Goal: Navigation & Orientation: Locate item on page

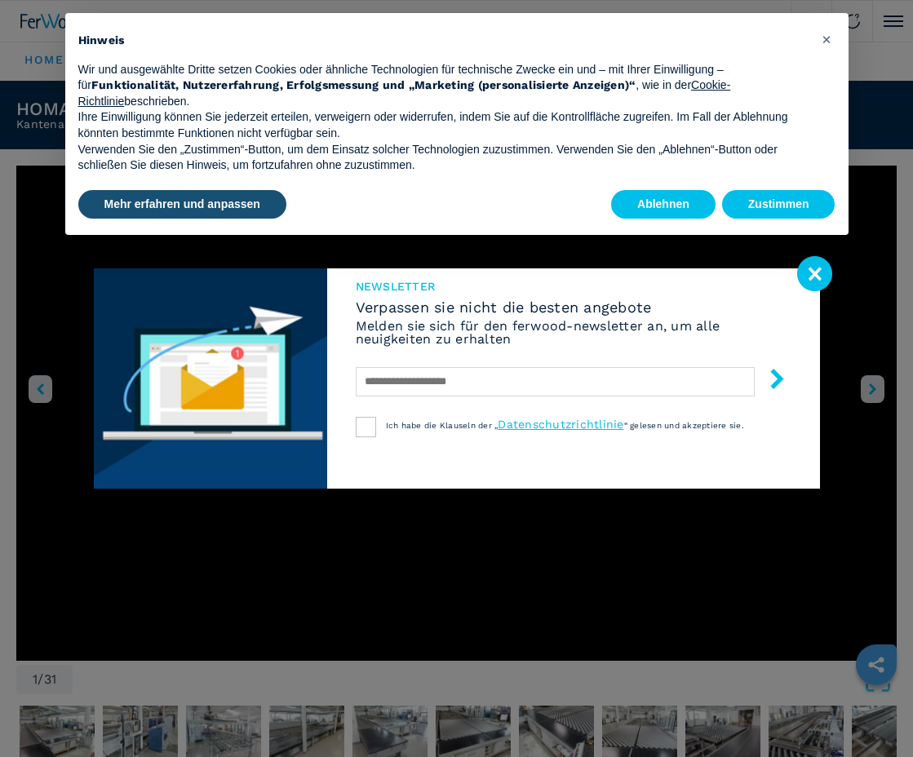
click at [816, 277] on image at bounding box center [814, 273] width 35 height 35
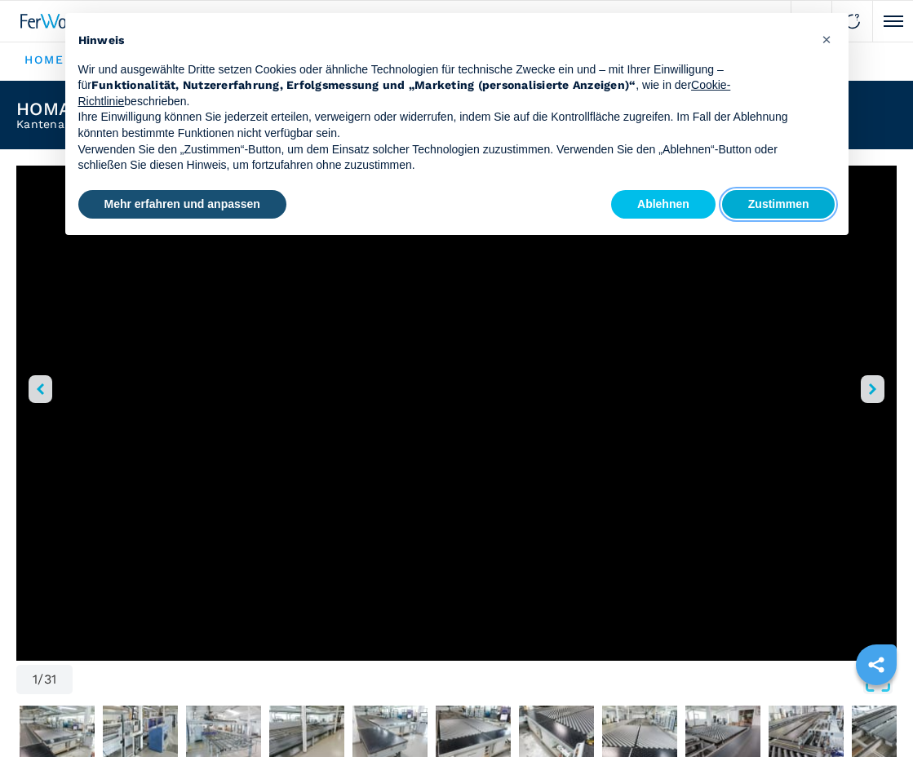
click at [765, 207] on button "Zustimmen" at bounding box center [778, 204] width 113 height 29
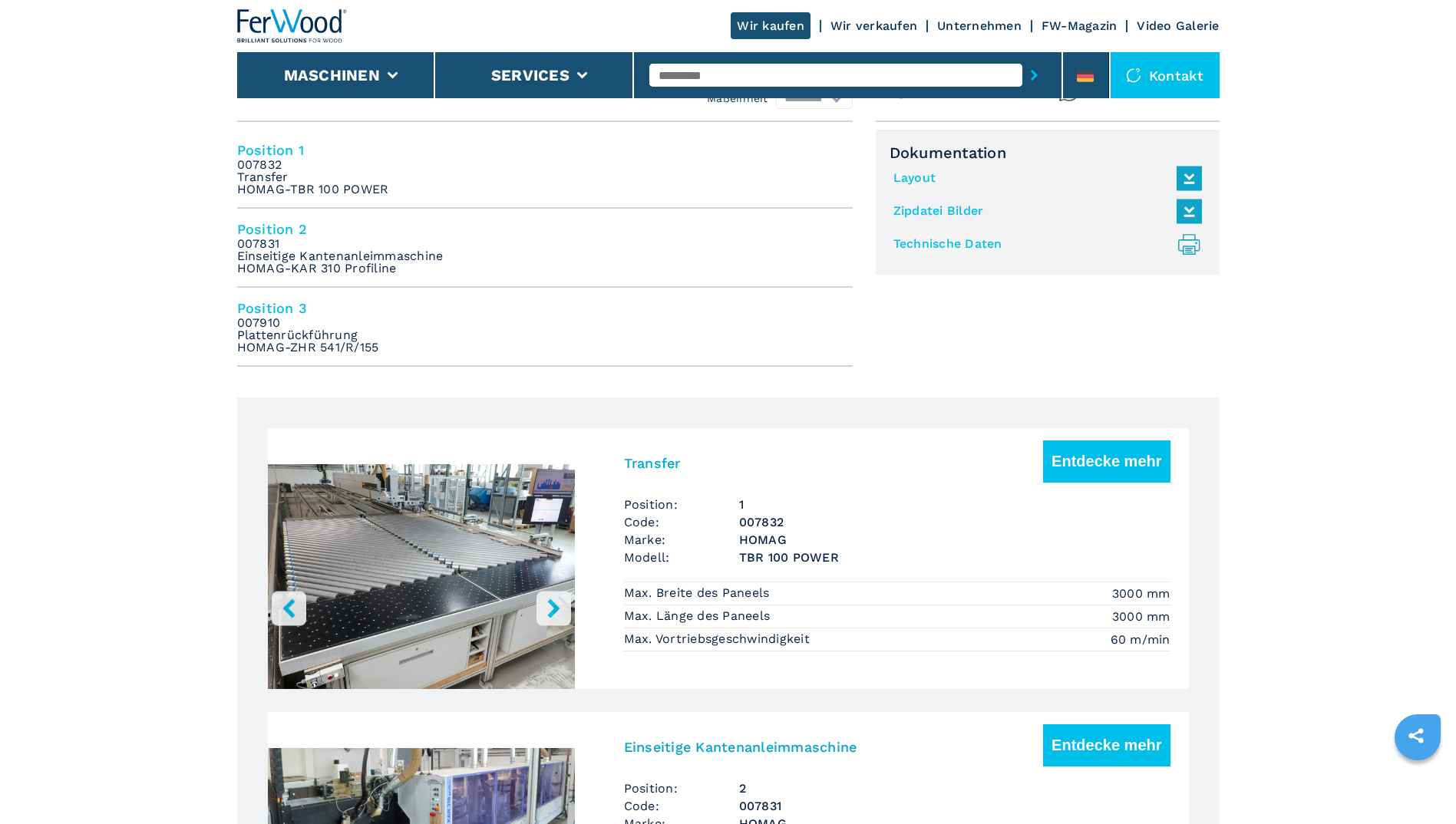
scroll to position [690, 0]
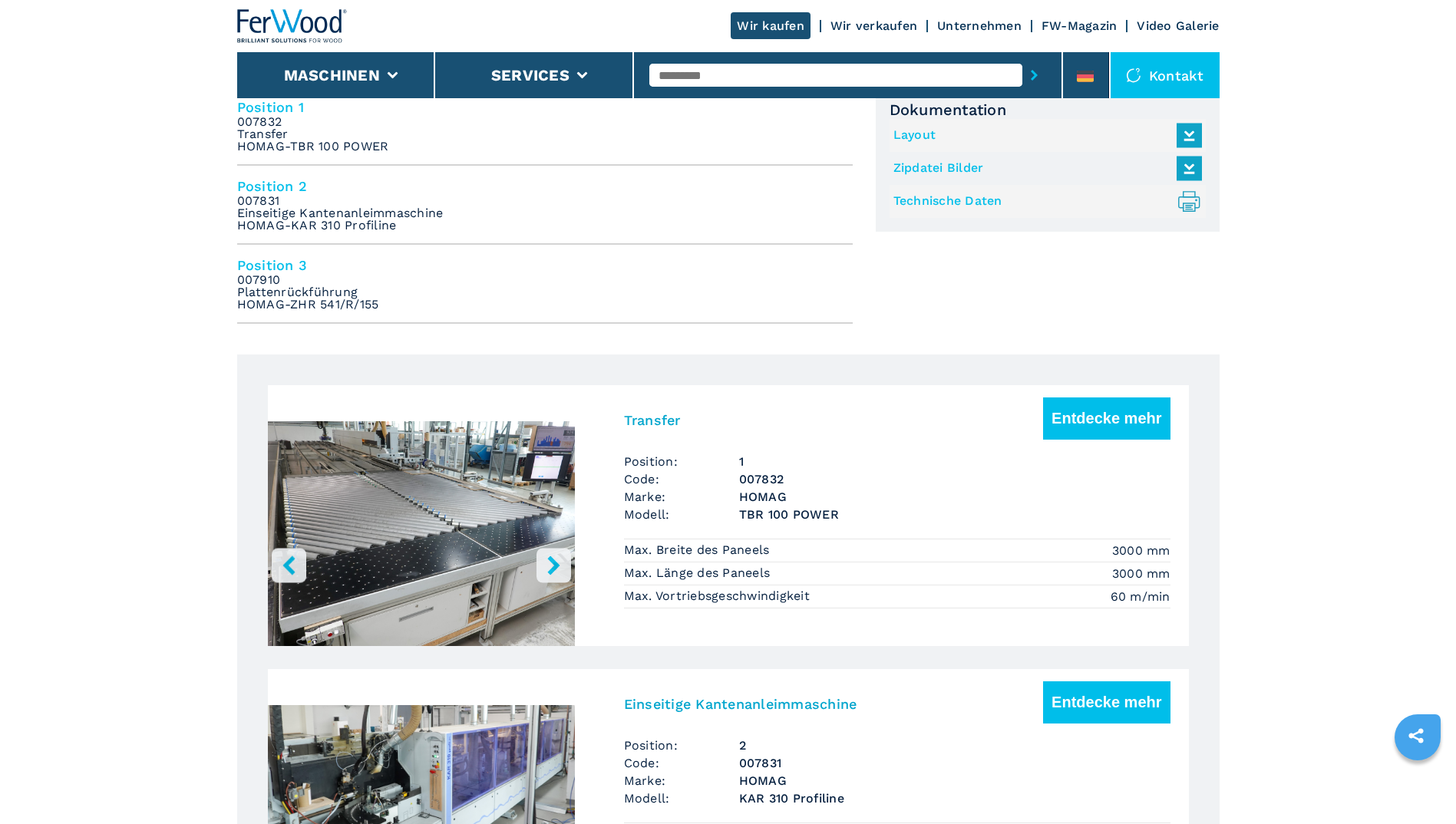
click at [552, 569] on icon "right-button" at bounding box center [553, 565] width 12 height 19
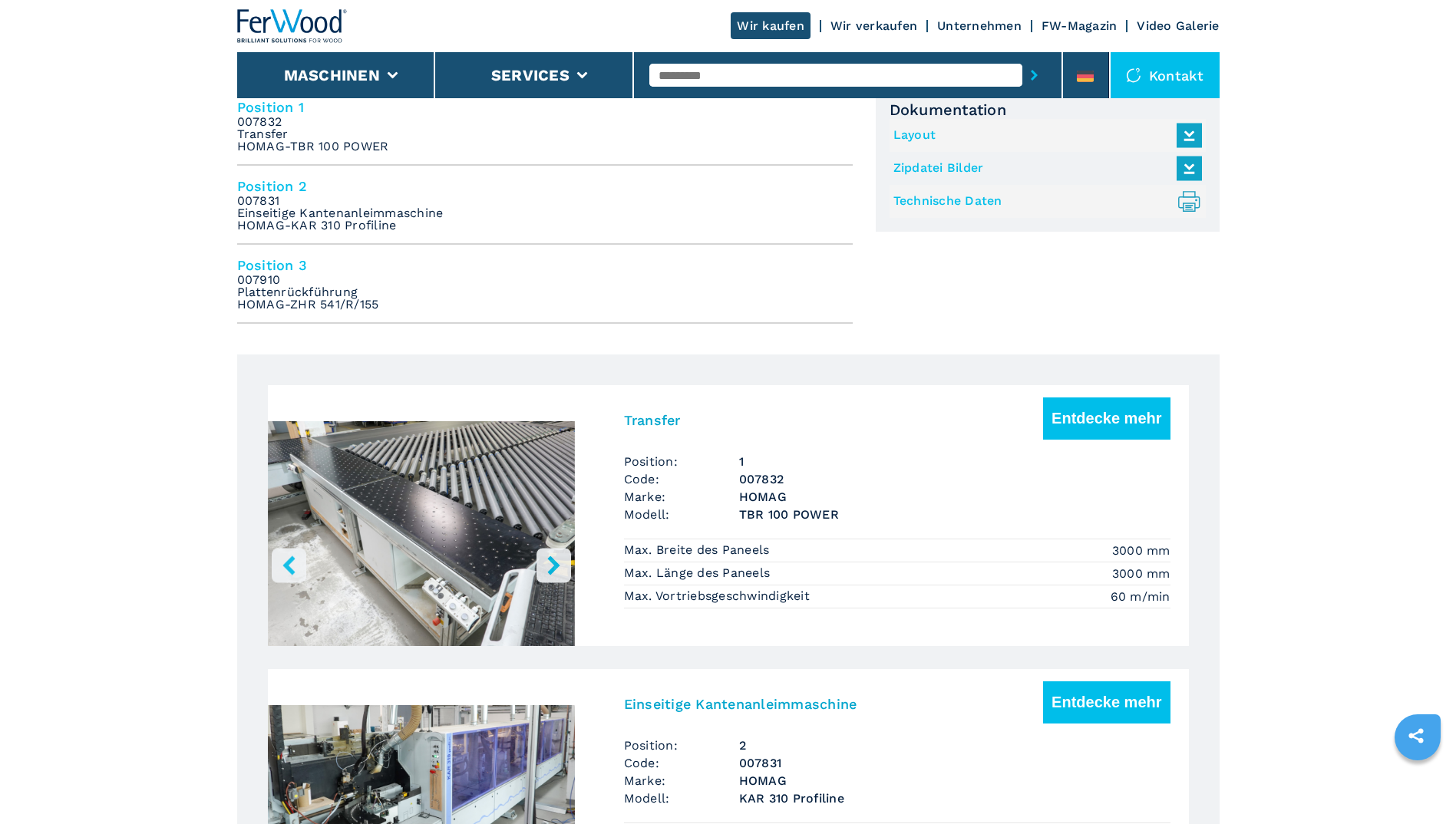
click at [552, 569] on icon "right-button" at bounding box center [553, 565] width 12 height 19
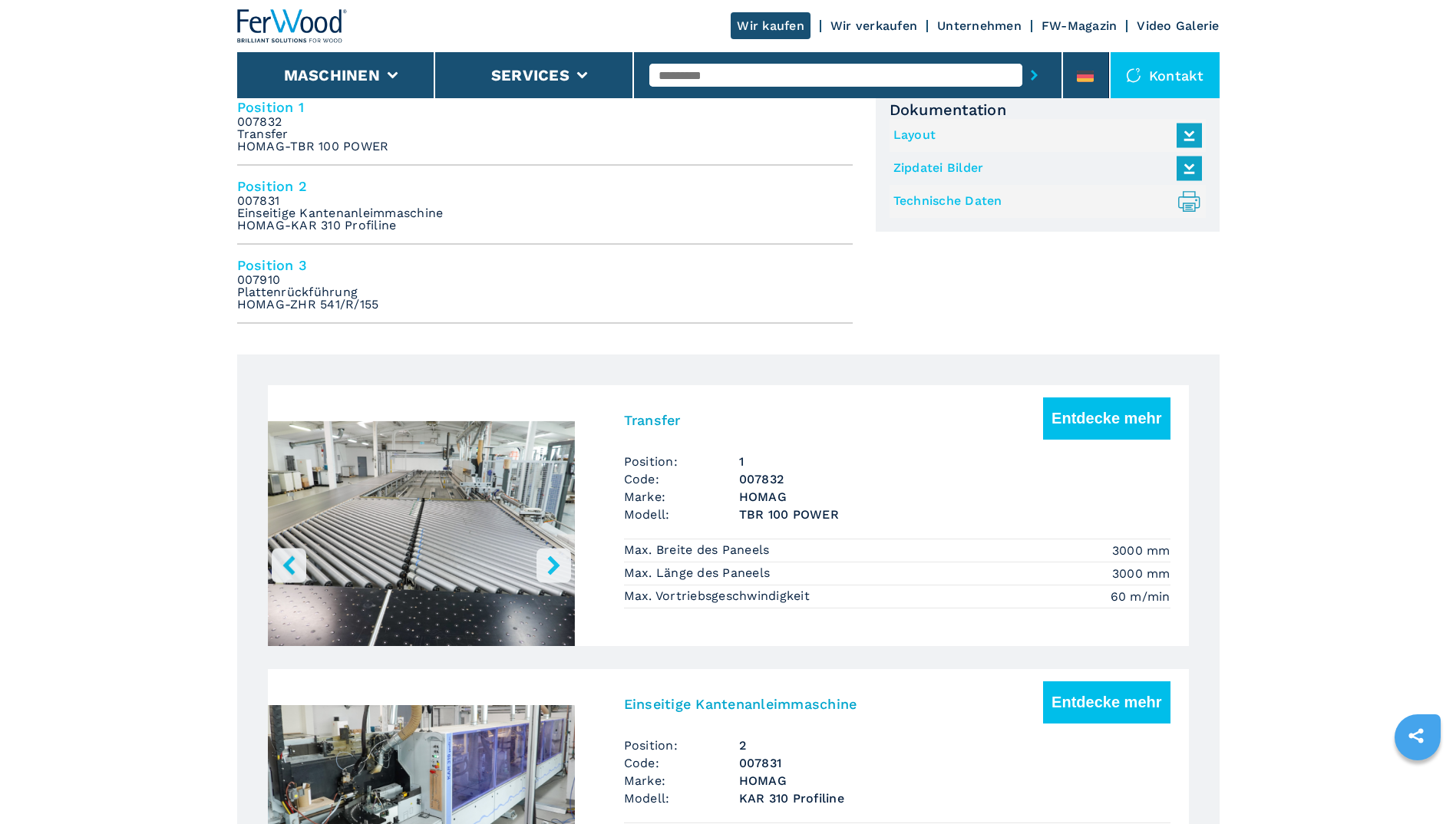
click at [552, 569] on icon "right-button" at bounding box center [553, 565] width 12 height 19
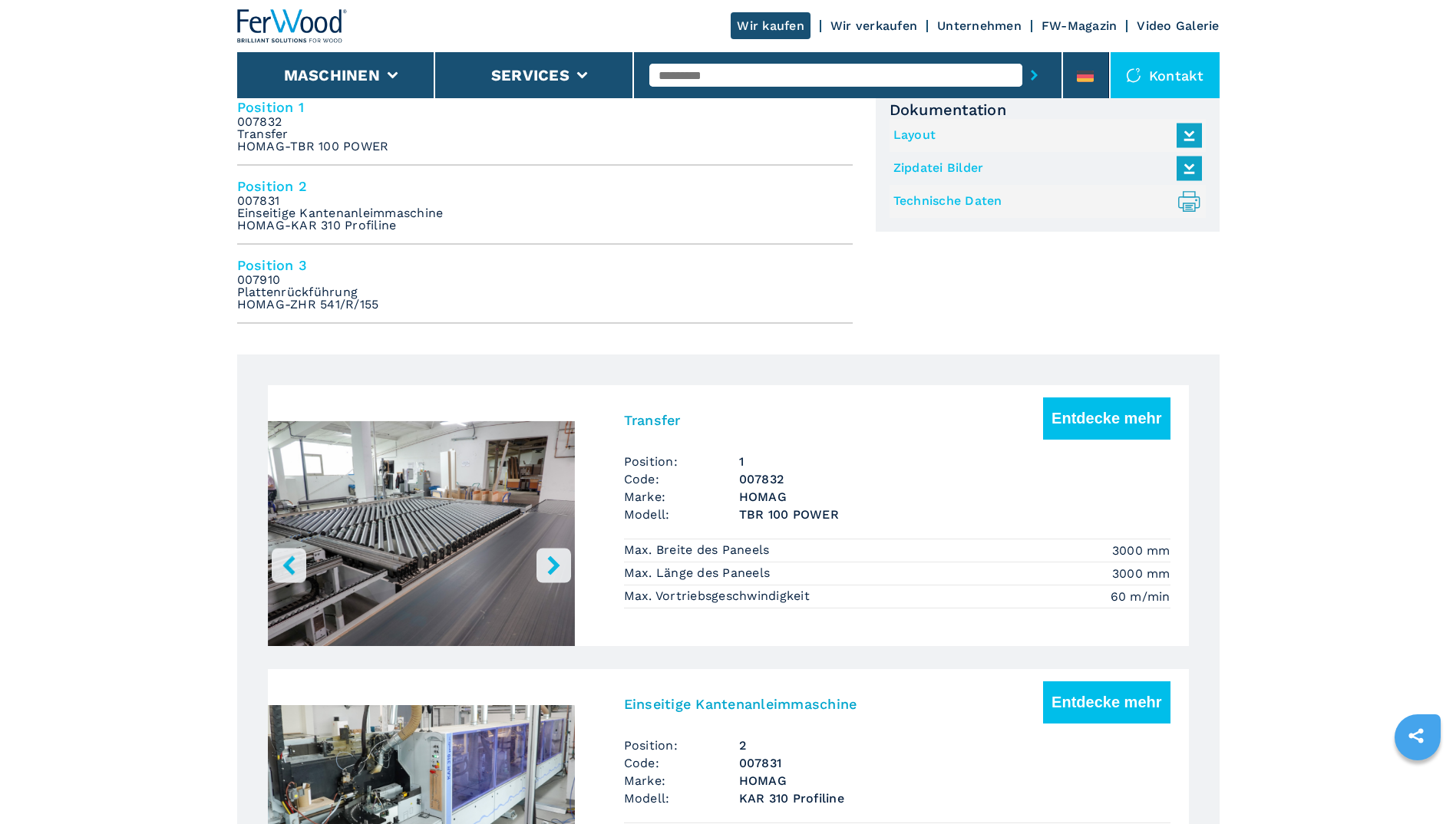
click at [552, 569] on icon "right-button" at bounding box center [553, 565] width 12 height 19
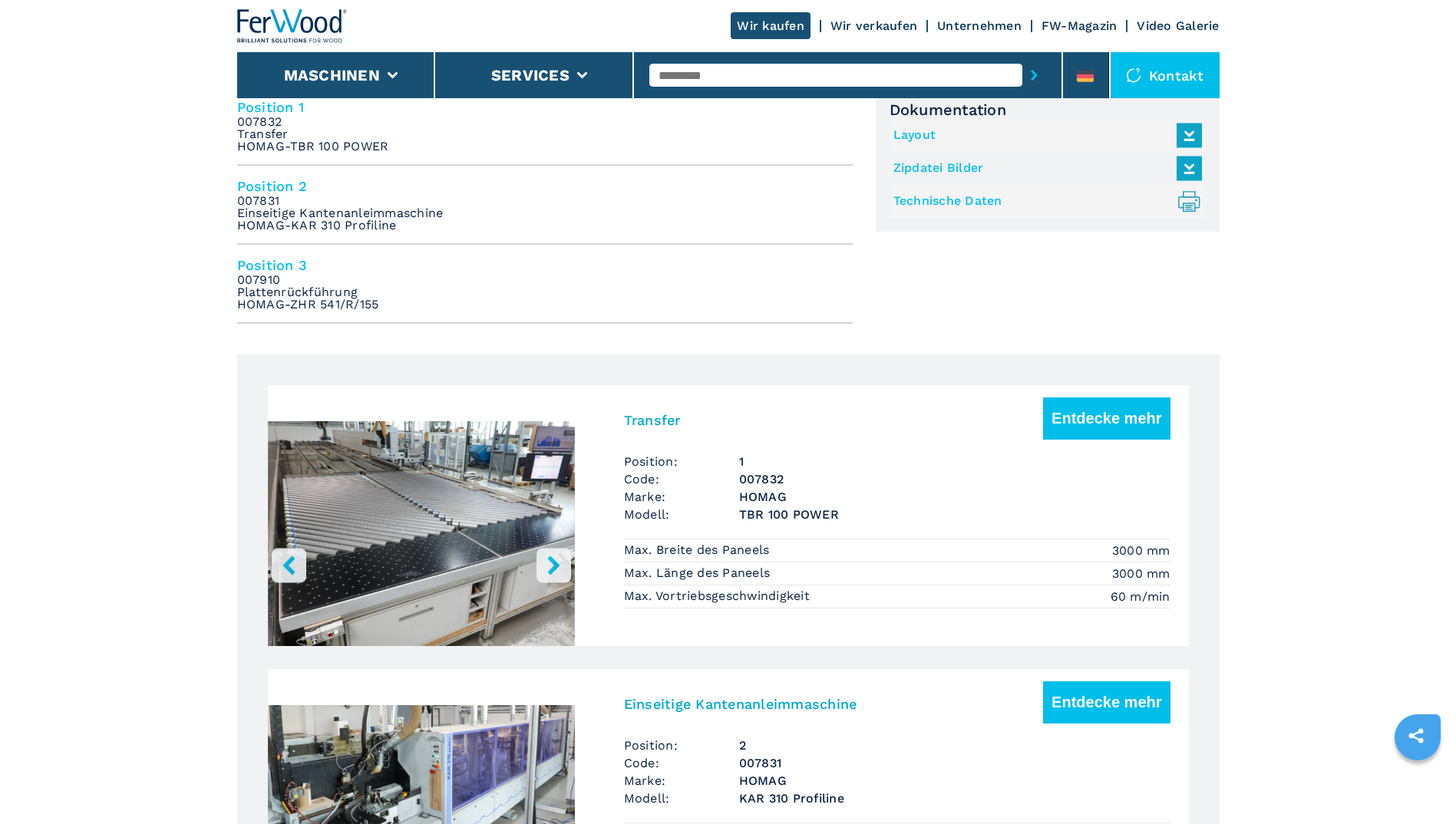
click at [552, 569] on icon "right-button" at bounding box center [553, 565] width 12 height 19
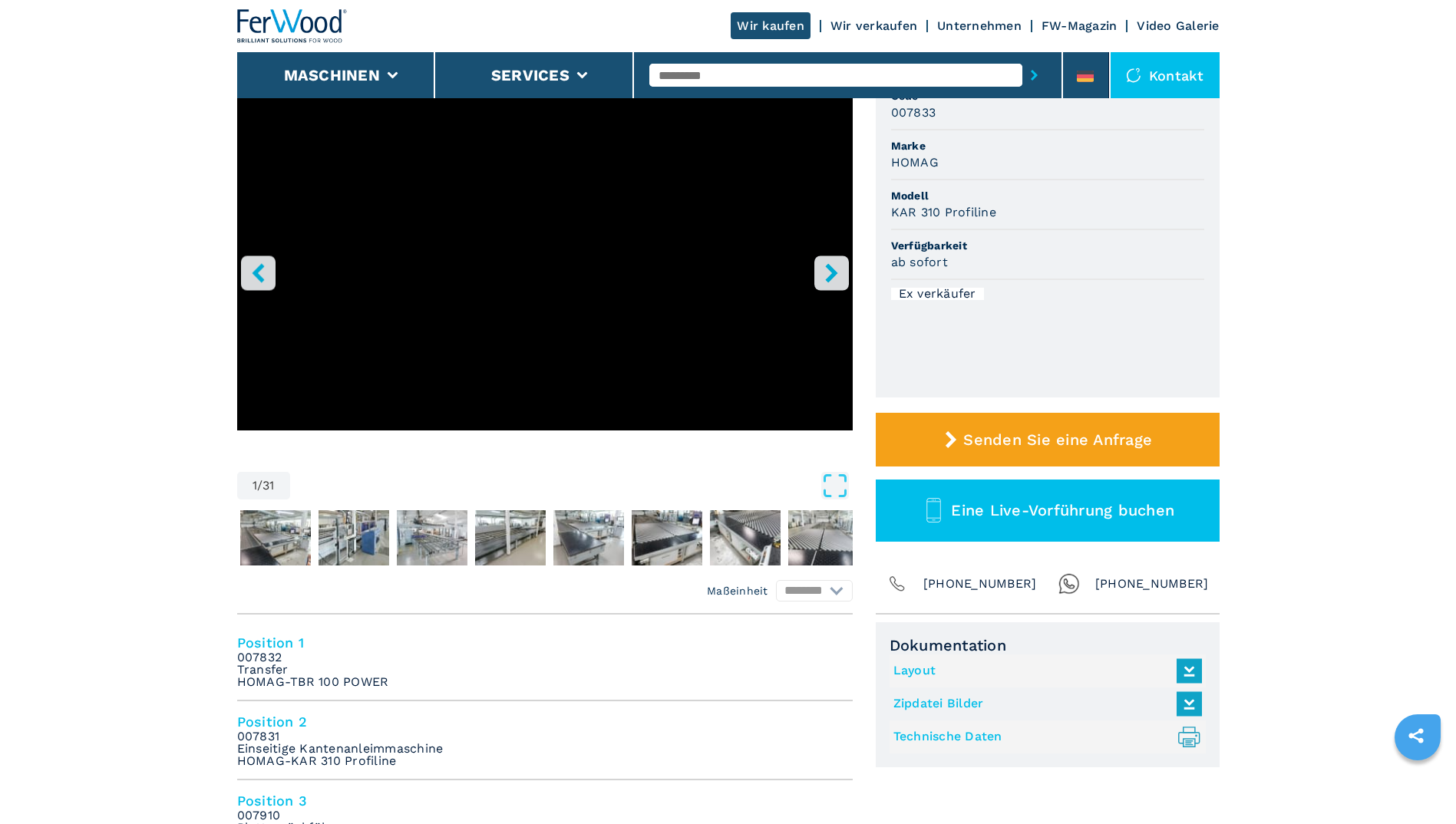
scroll to position [153, 0]
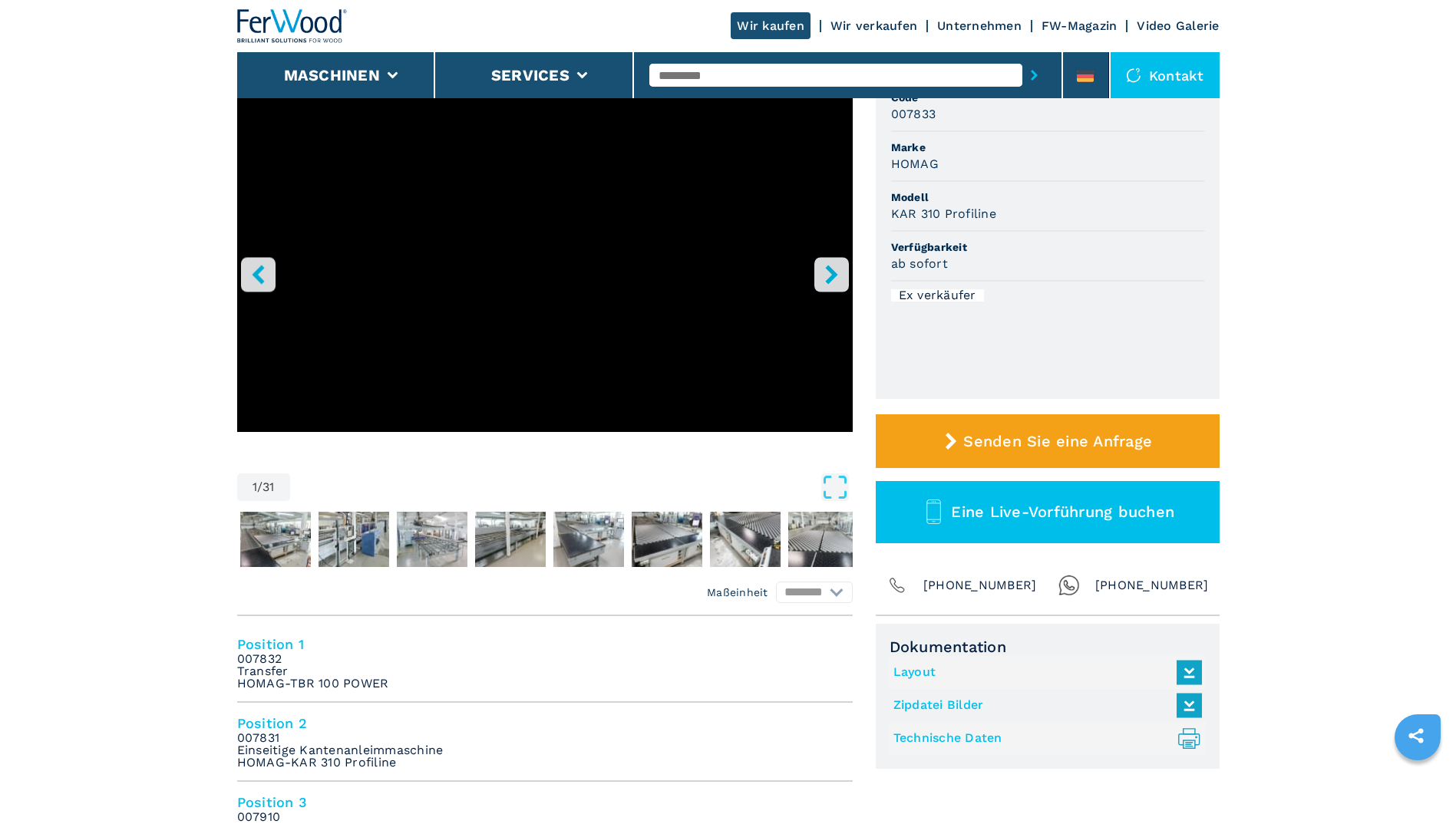
click at [833, 273] on icon "right-button" at bounding box center [831, 274] width 12 height 19
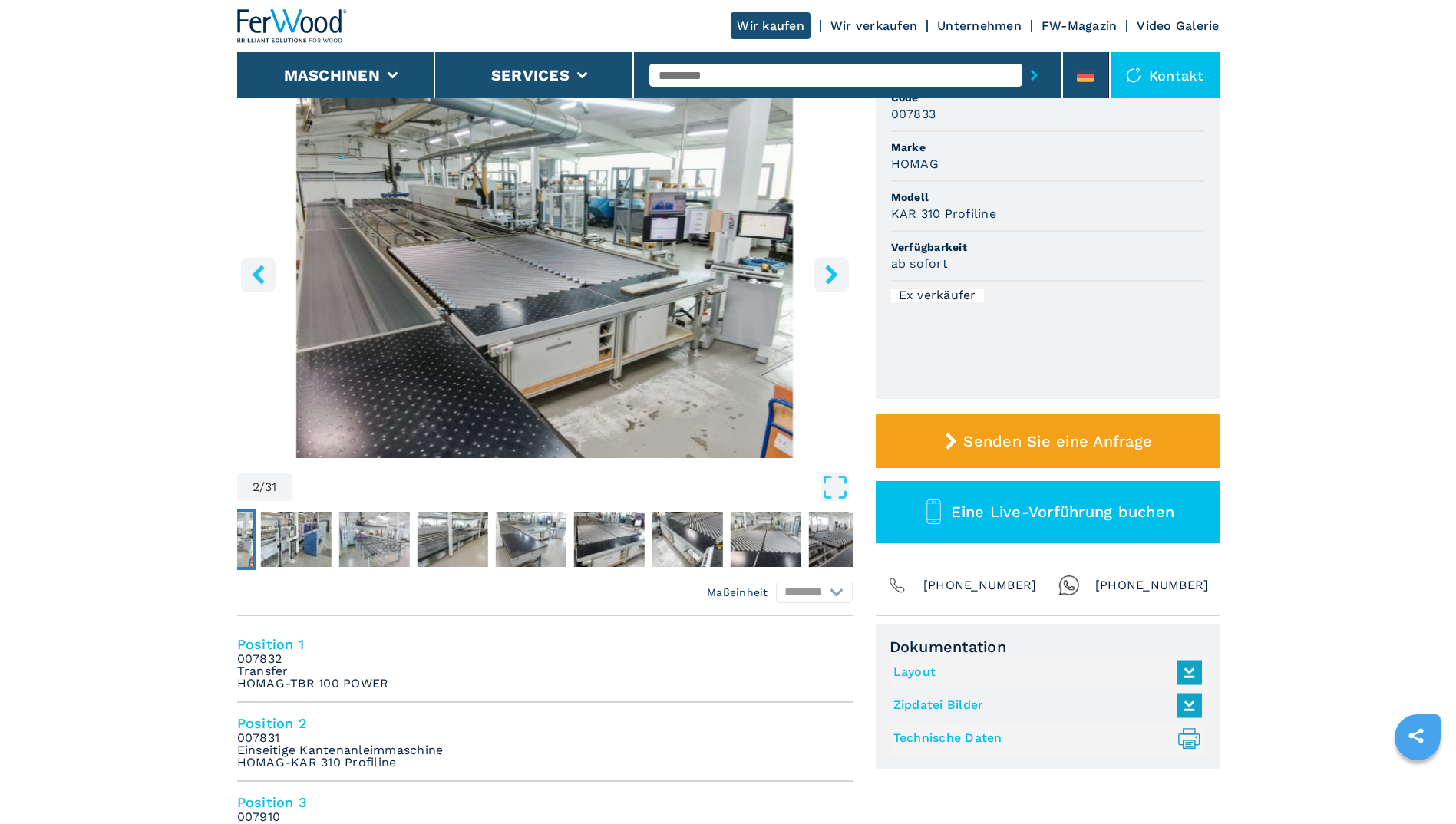
click at [833, 273] on icon "right-button" at bounding box center [831, 274] width 12 height 19
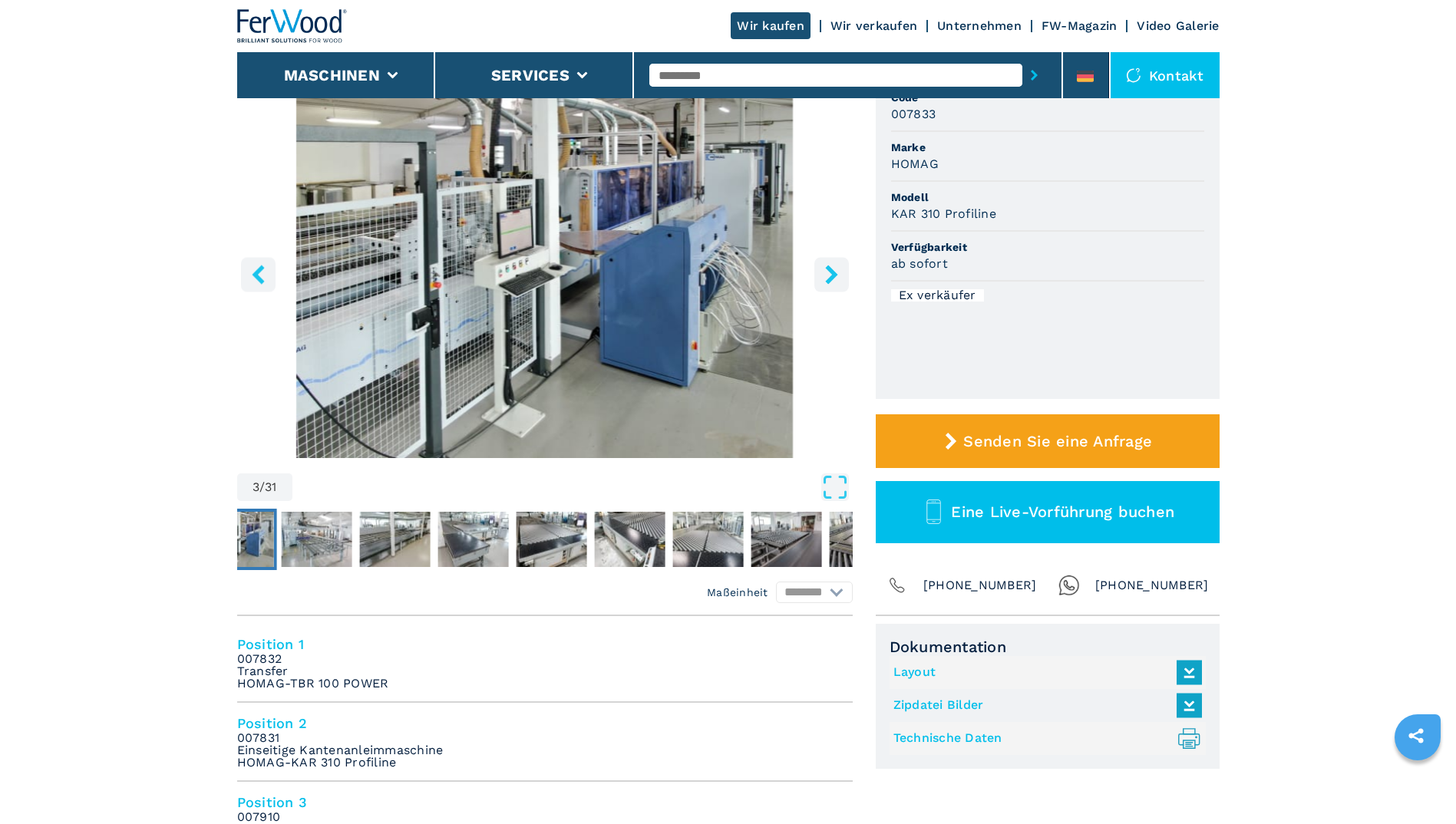
click at [833, 273] on icon "right-button" at bounding box center [831, 274] width 12 height 19
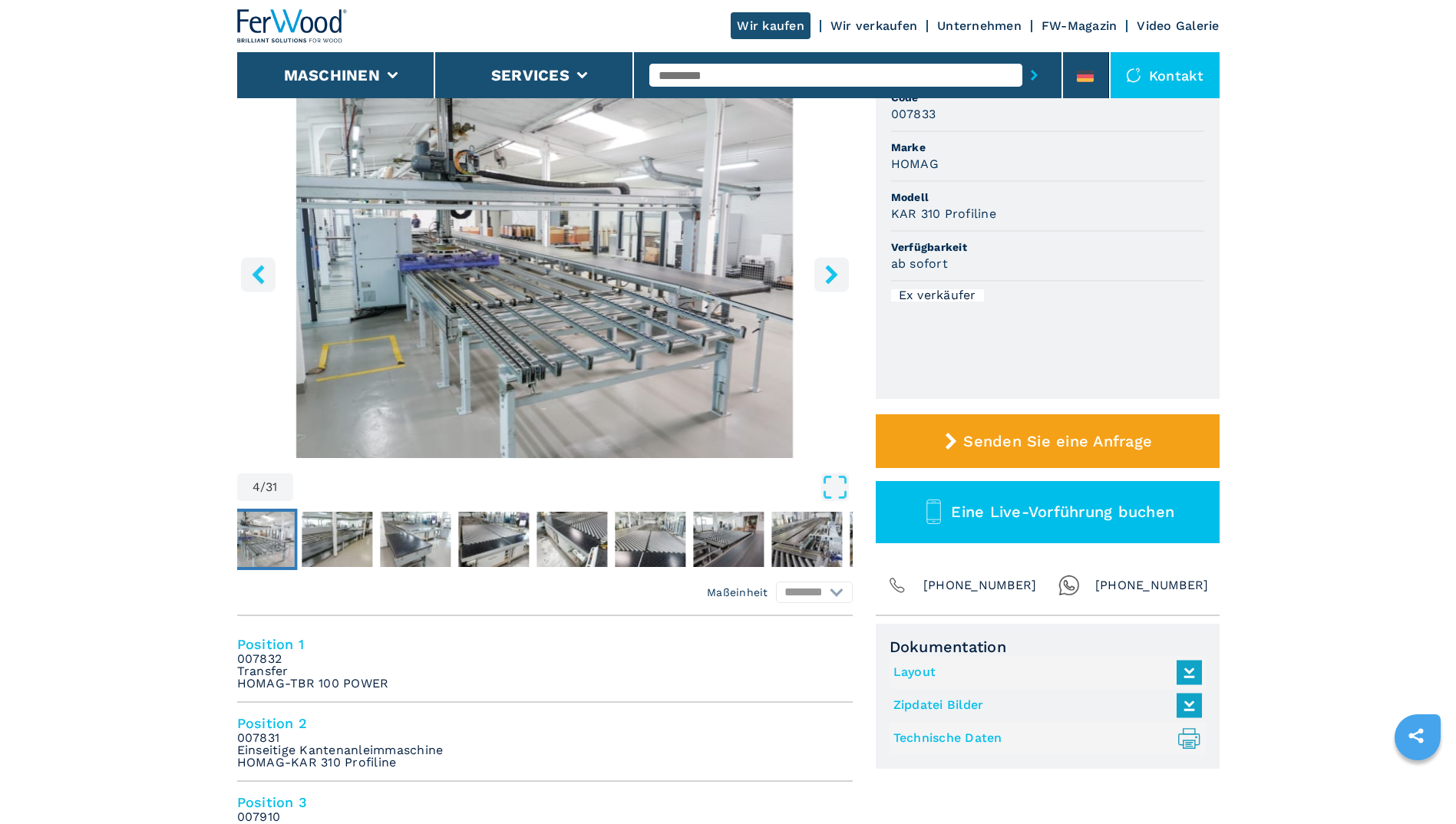
click at [833, 273] on icon "right-button" at bounding box center [831, 274] width 12 height 19
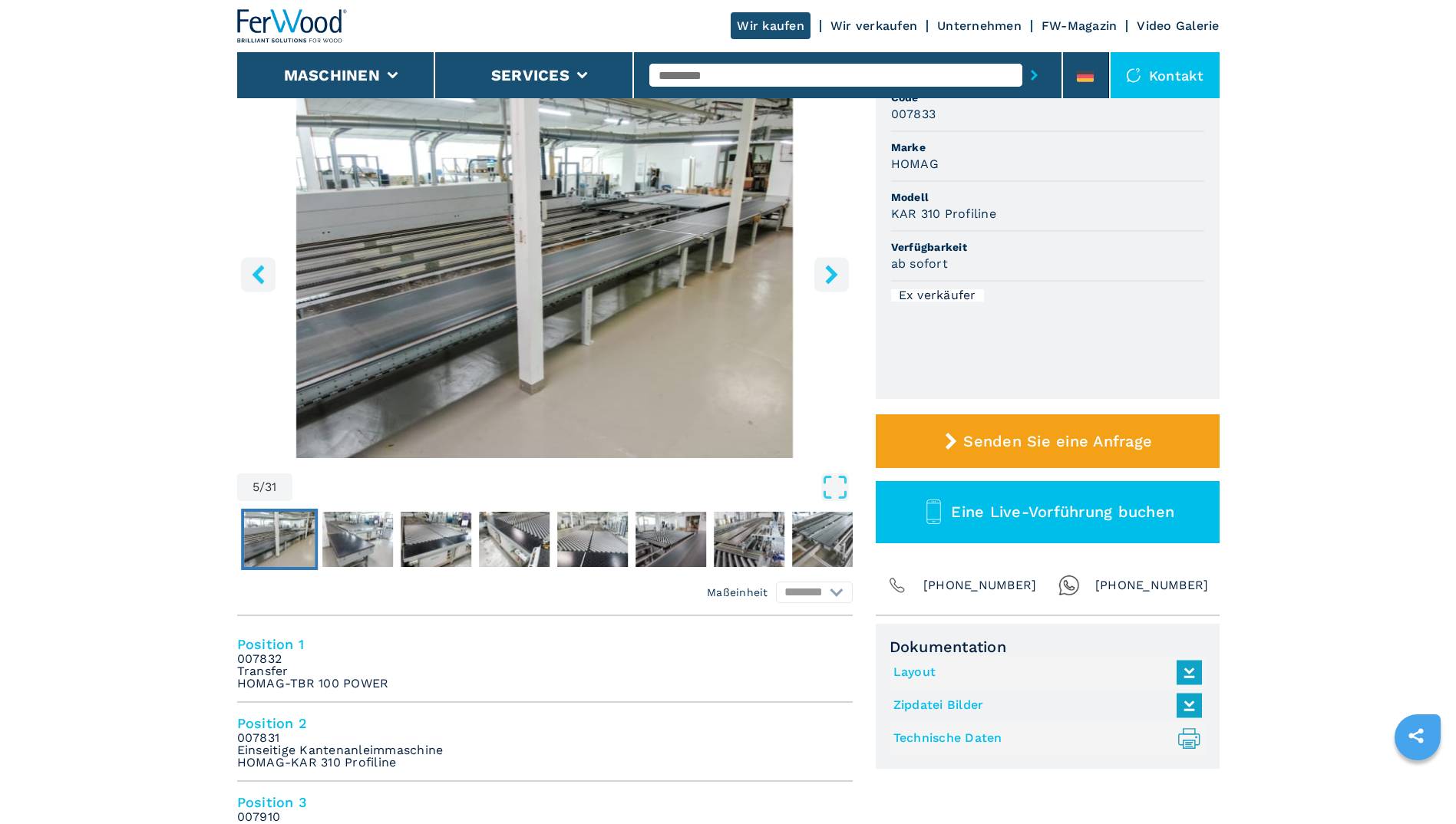
click at [833, 273] on icon "right-button" at bounding box center [831, 274] width 12 height 19
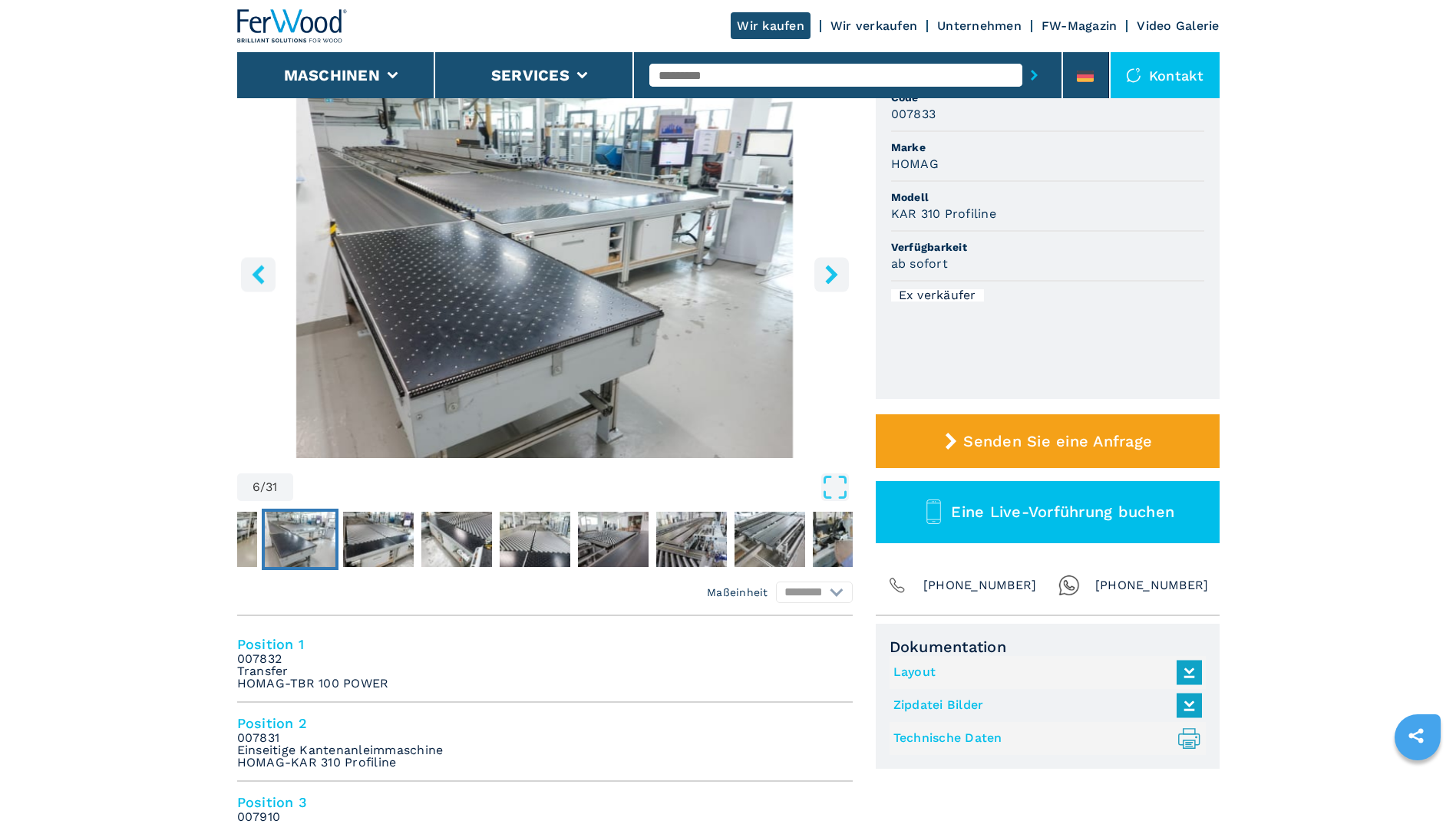
click at [833, 273] on icon "right-button" at bounding box center [831, 274] width 12 height 19
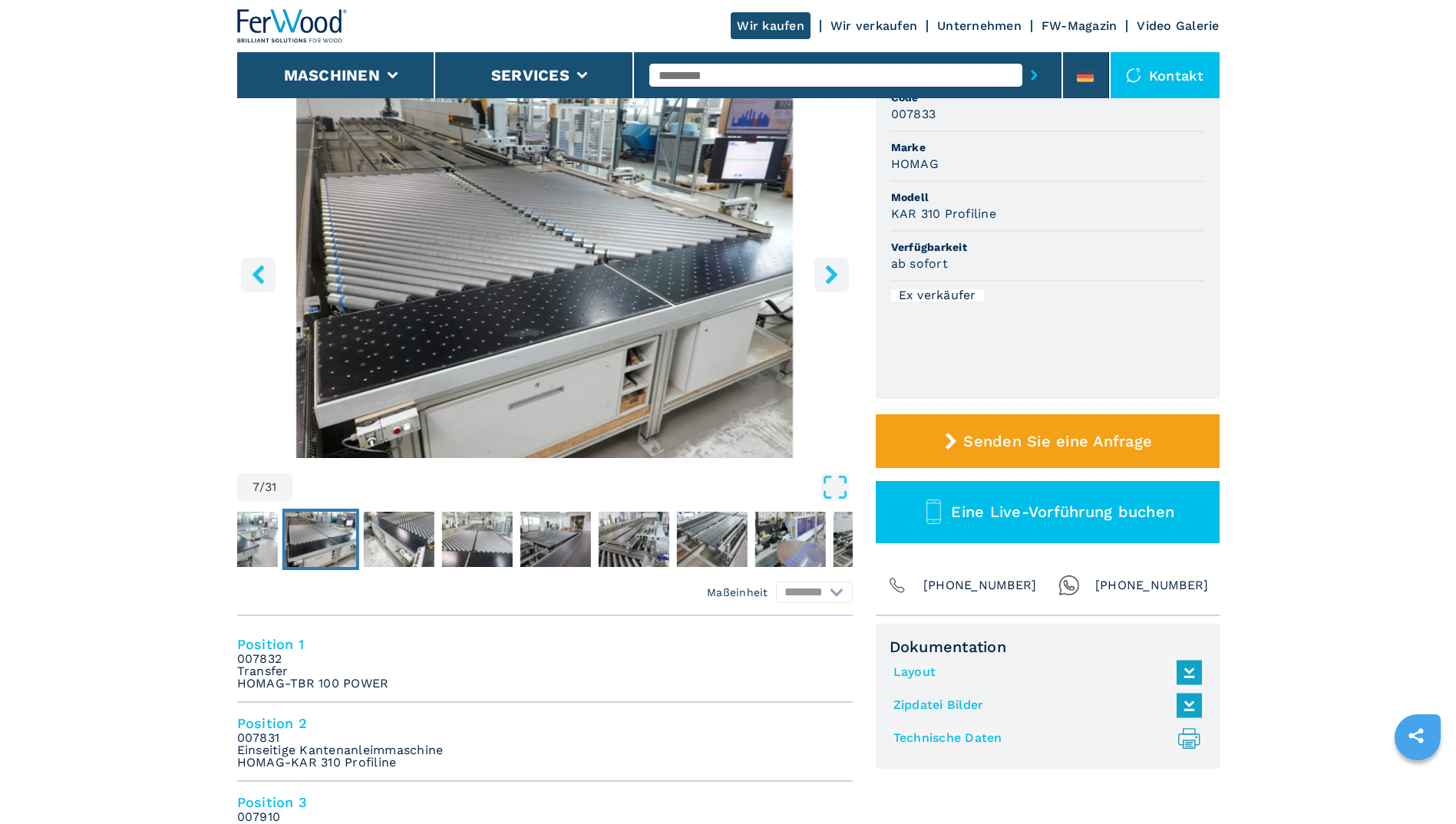
click at [833, 273] on icon "right-button" at bounding box center [831, 274] width 12 height 19
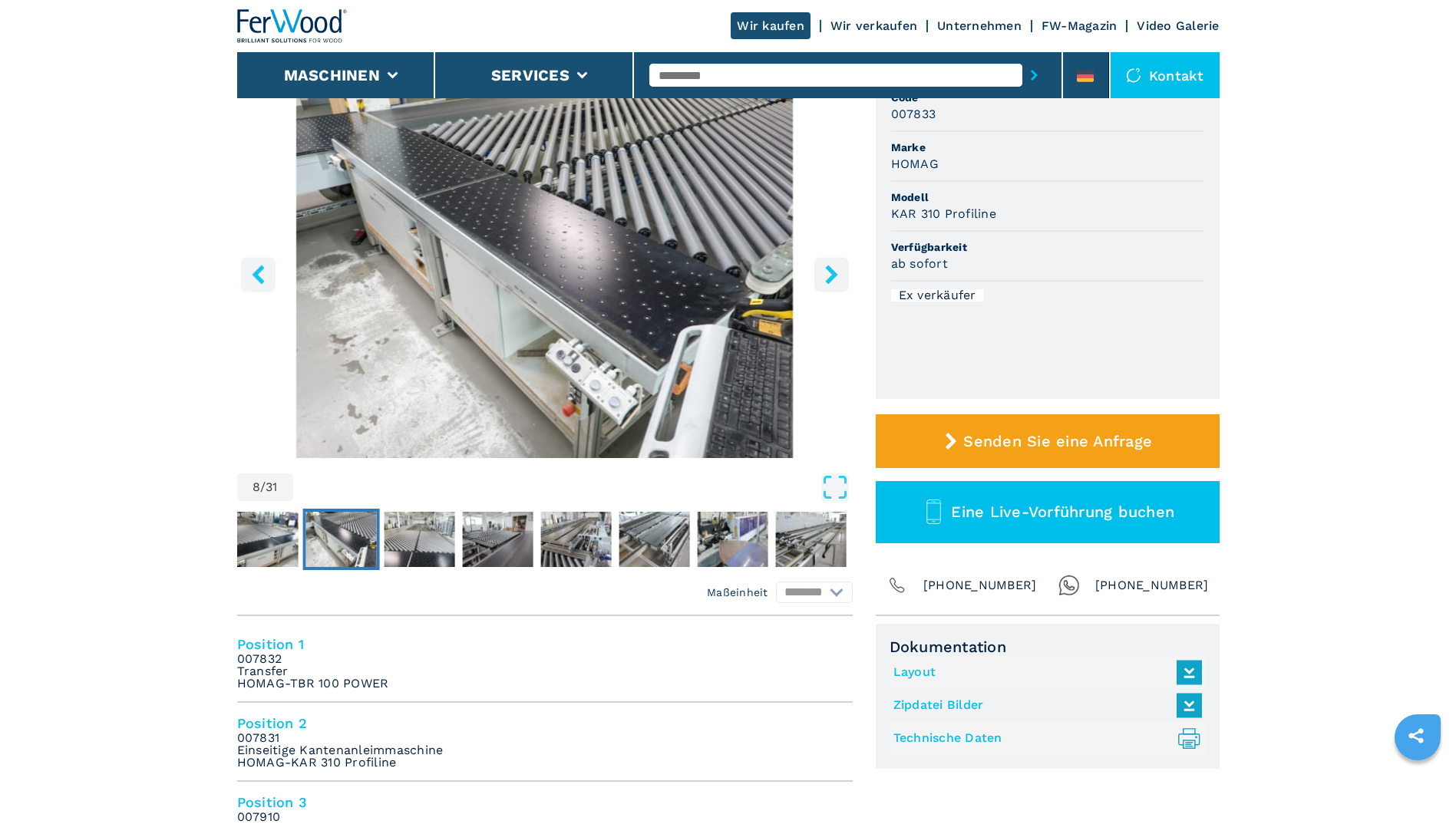
click at [833, 273] on icon "right-button" at bounding box center [831, 274] width 12 height 19
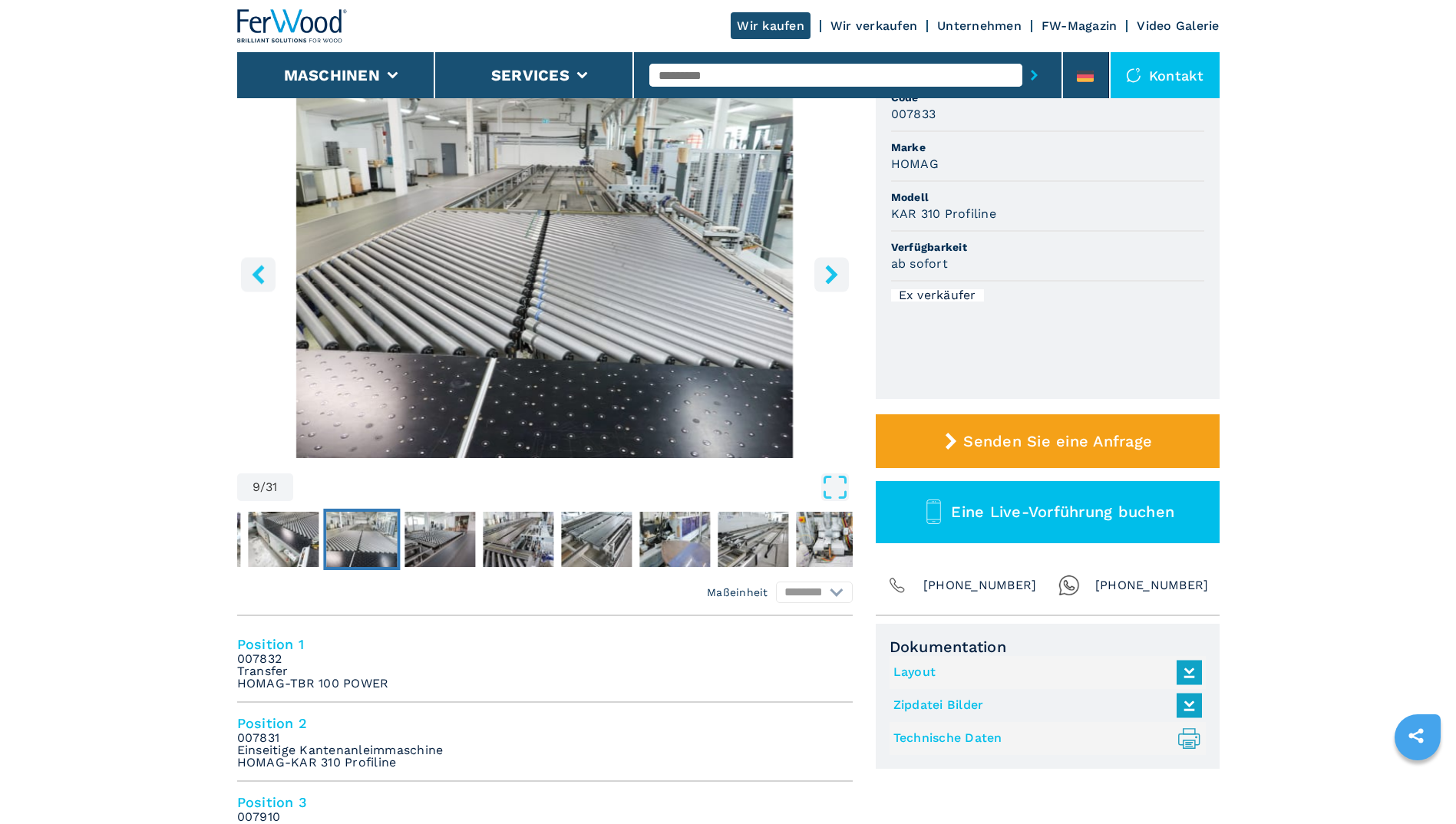
click at [833, 273] on icon "right-button" at bounding box center [831, 274] width 12 height 19
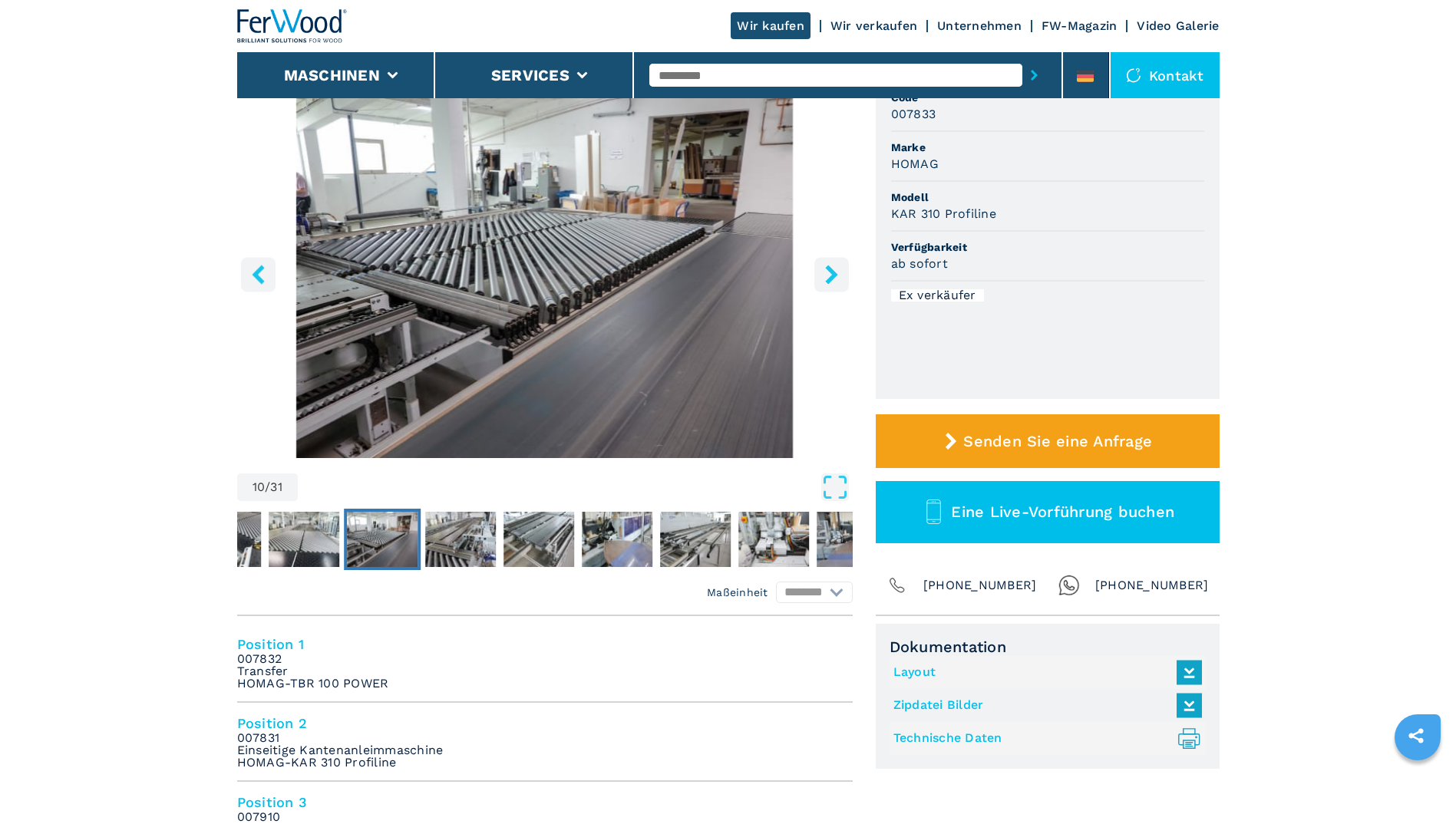
click at [833, 273] on icon "right-button" at bounding box center [831, 274] width 12 height 19
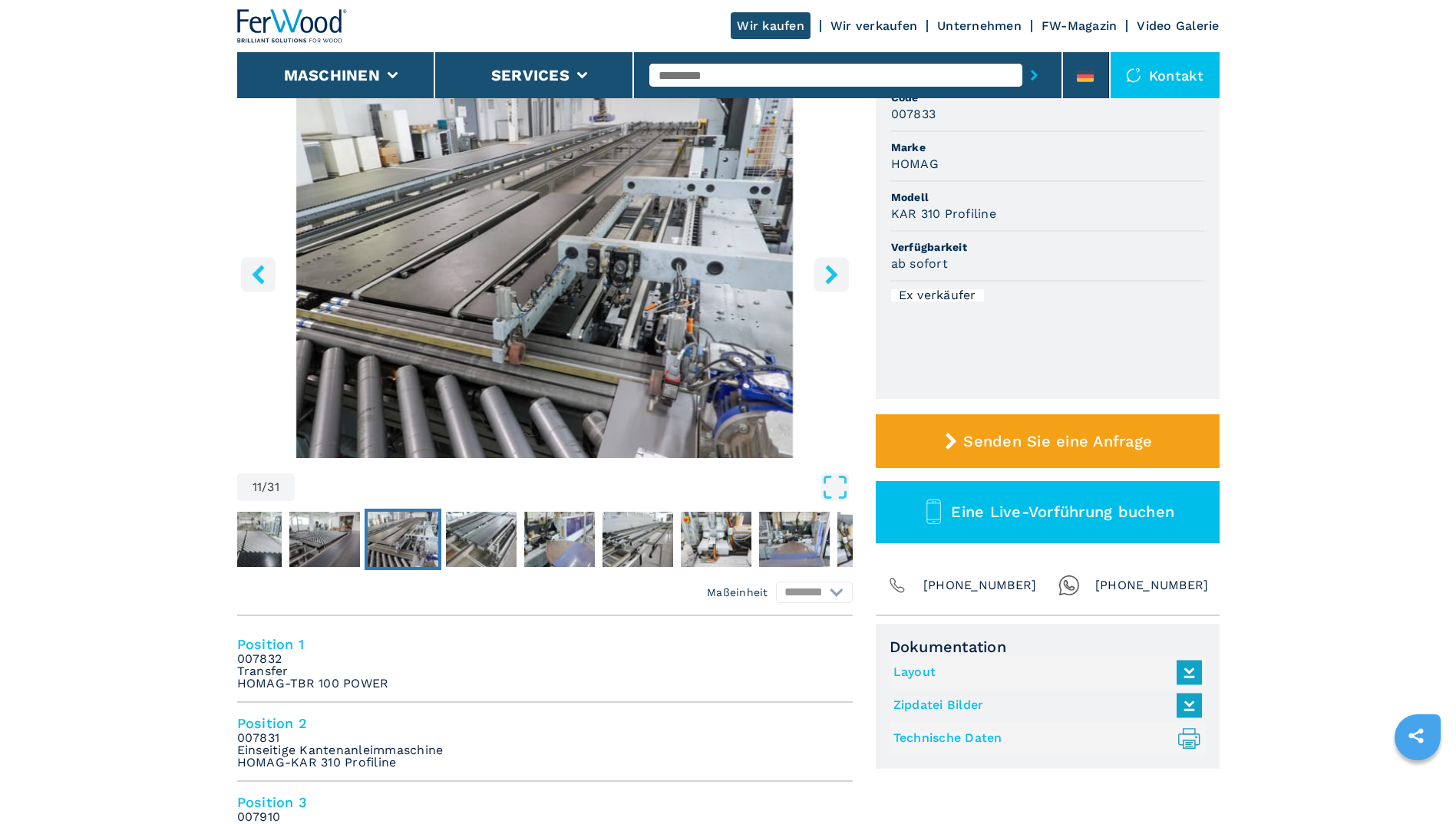
click at [833, 273] on icon "right-button" at bounding box center [831, 274] width 12 height 19
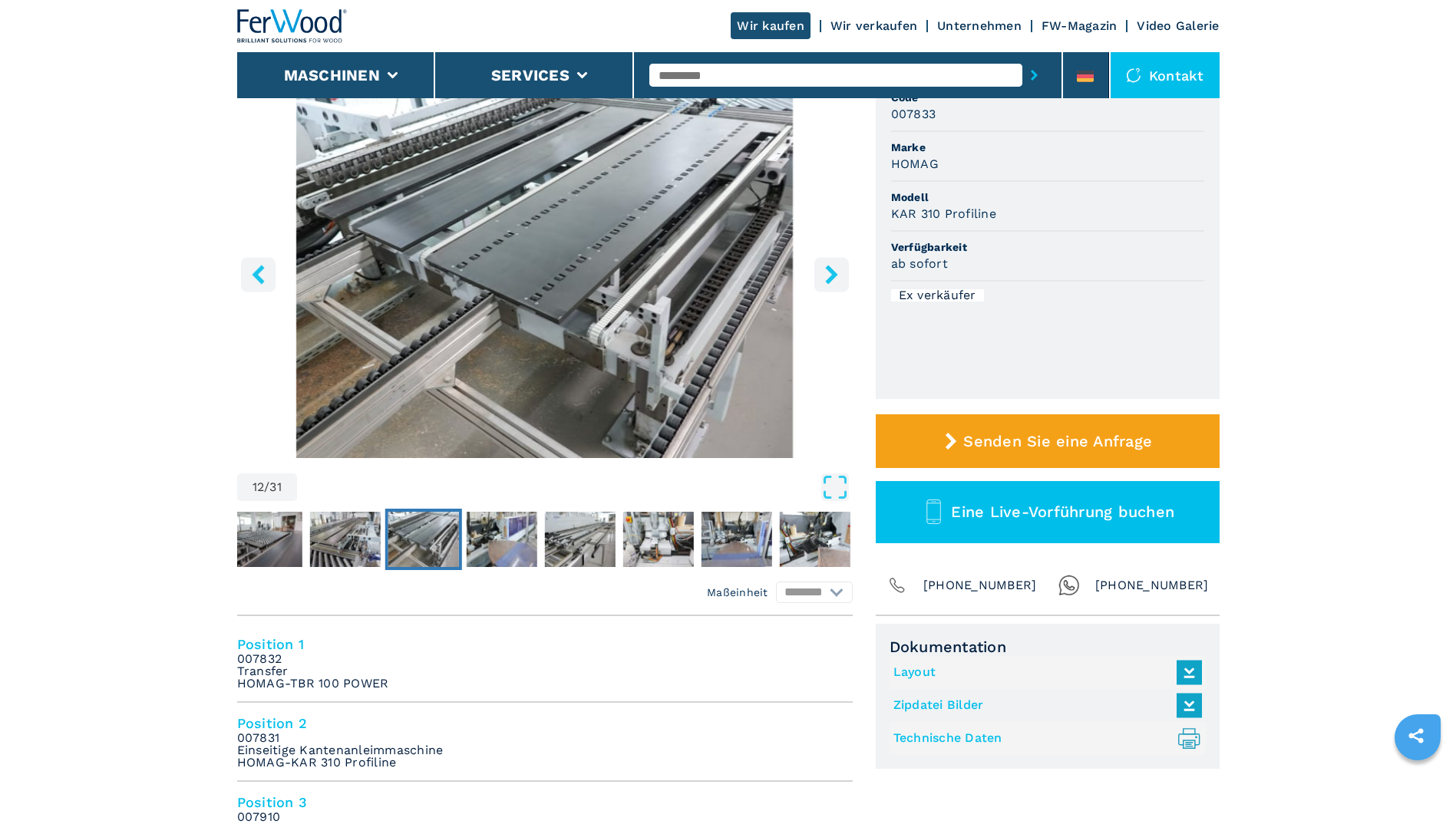
click at [833, 273] on icon "right-button" at bounding box center [831, 274] width 12 height 19
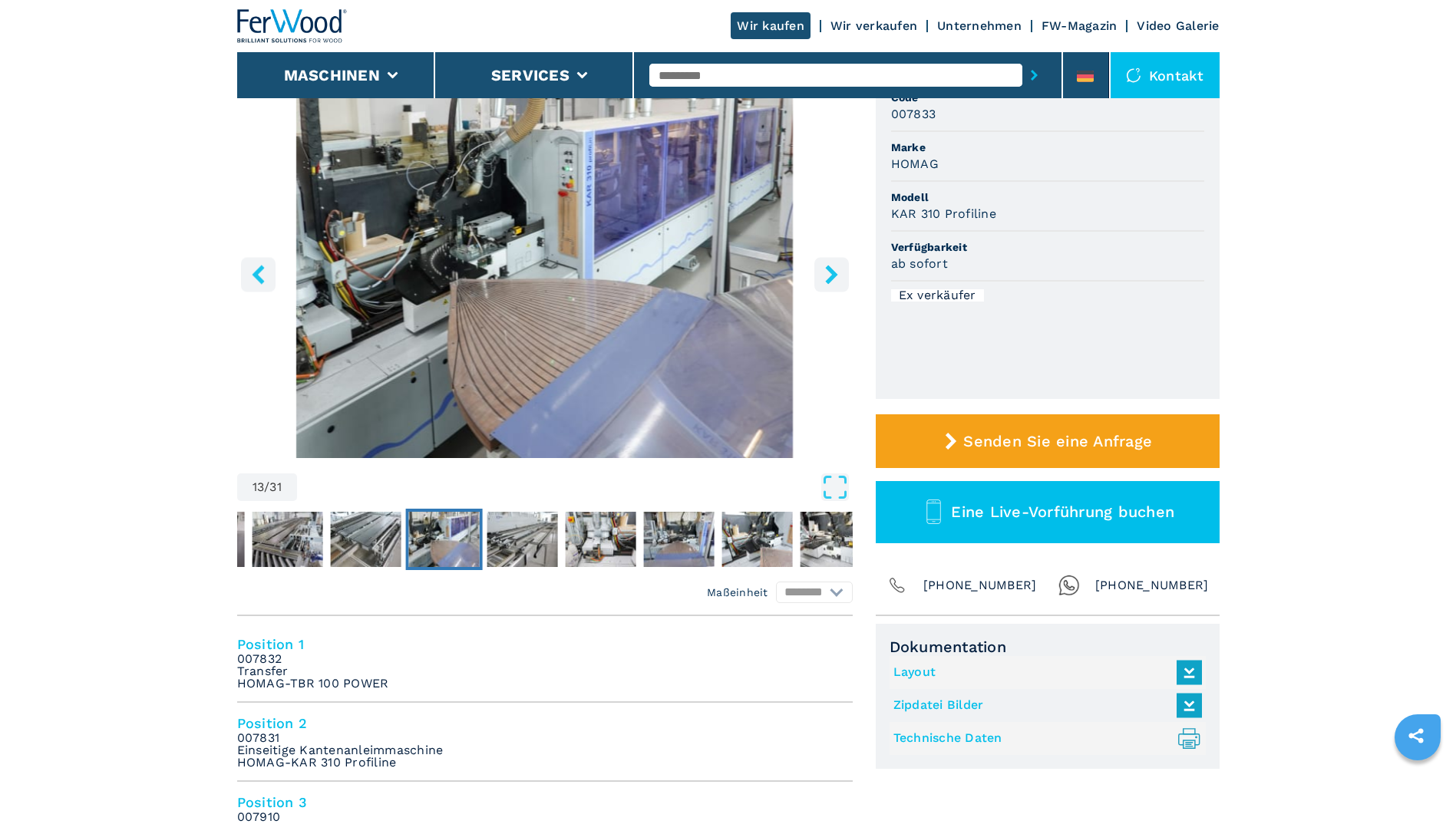
click at [833, 273] on icon "right-button" at bounding box center [831, 274] width 12 height 19
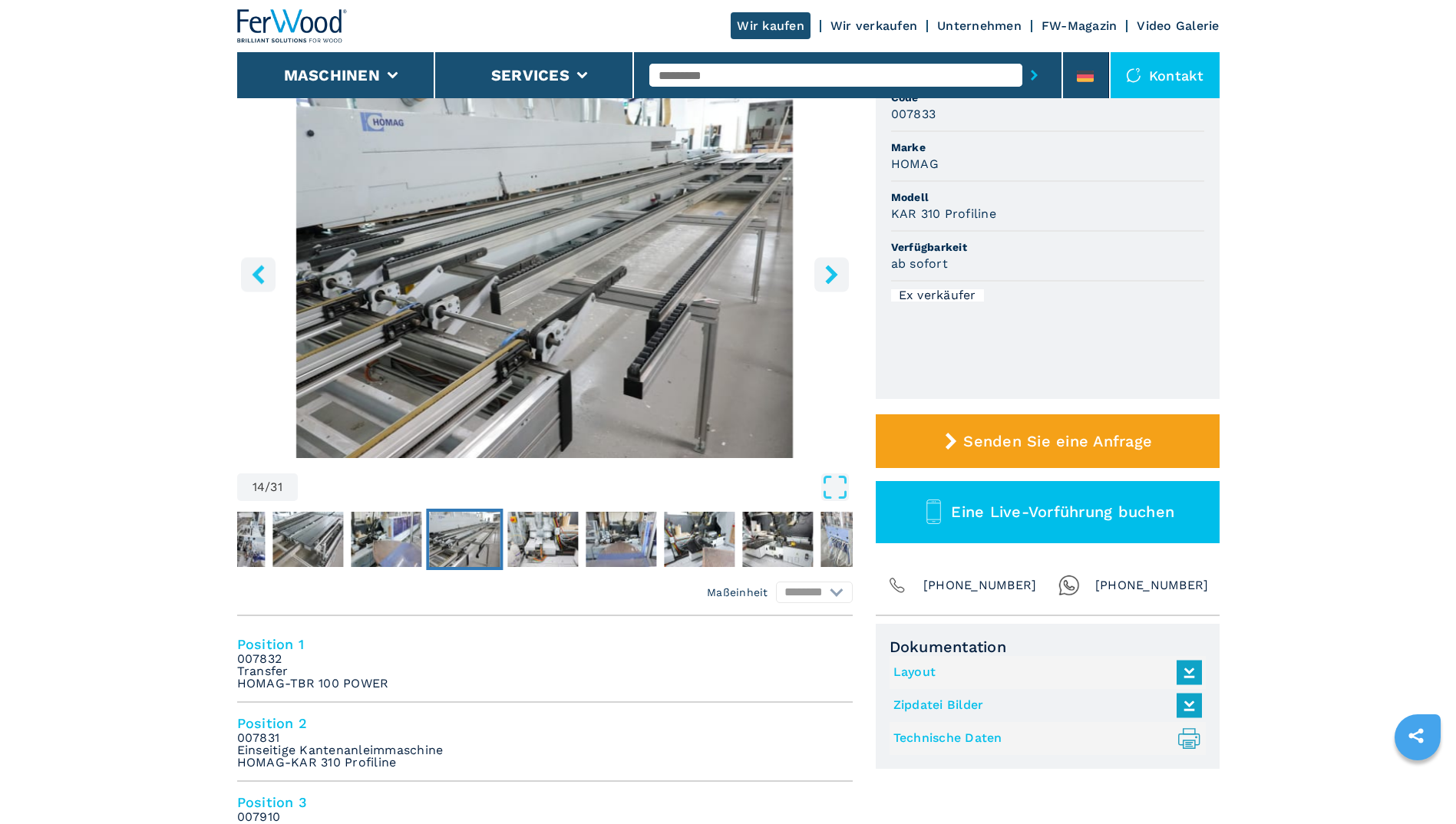
click at [833, 273] on icon "right-button" at bounding box center [831, 274] width 12 height 19
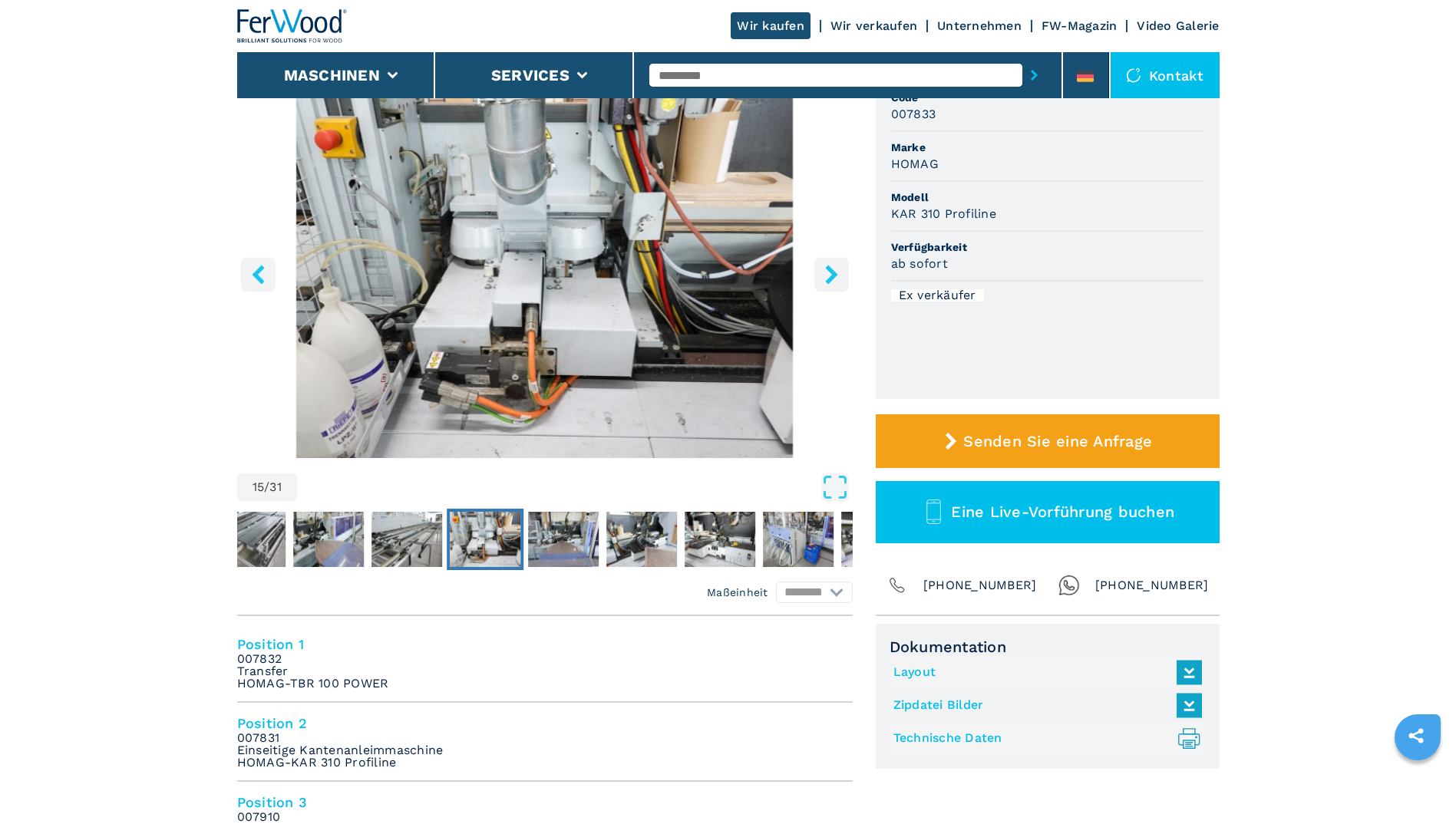
click at [833, 273] on icon "right-button" at bounding box center [831, 274] width 12 height 19
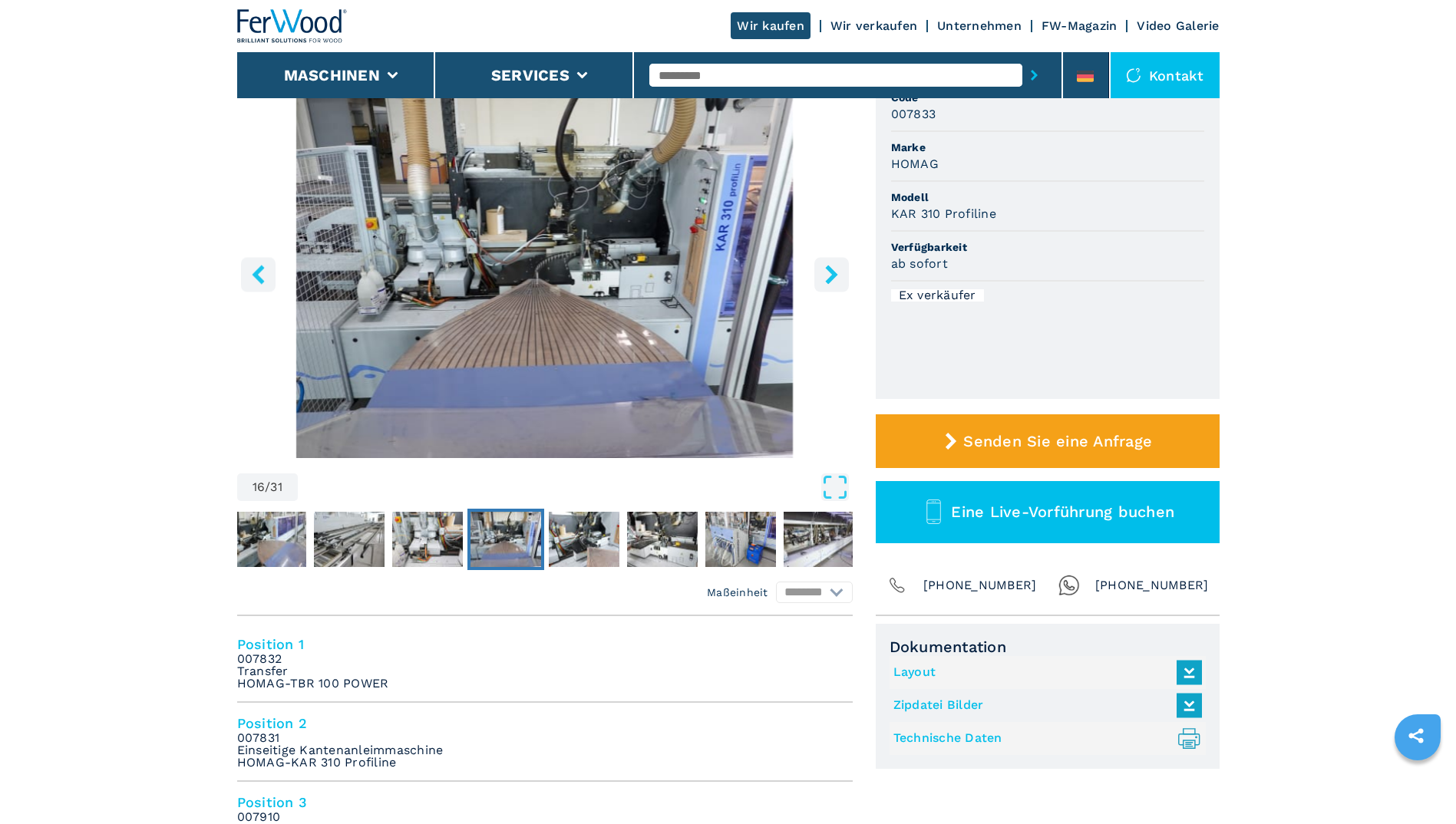
click at [833, 273] on icon "right-button" at bounding box center [831, 274] width 12 height 19
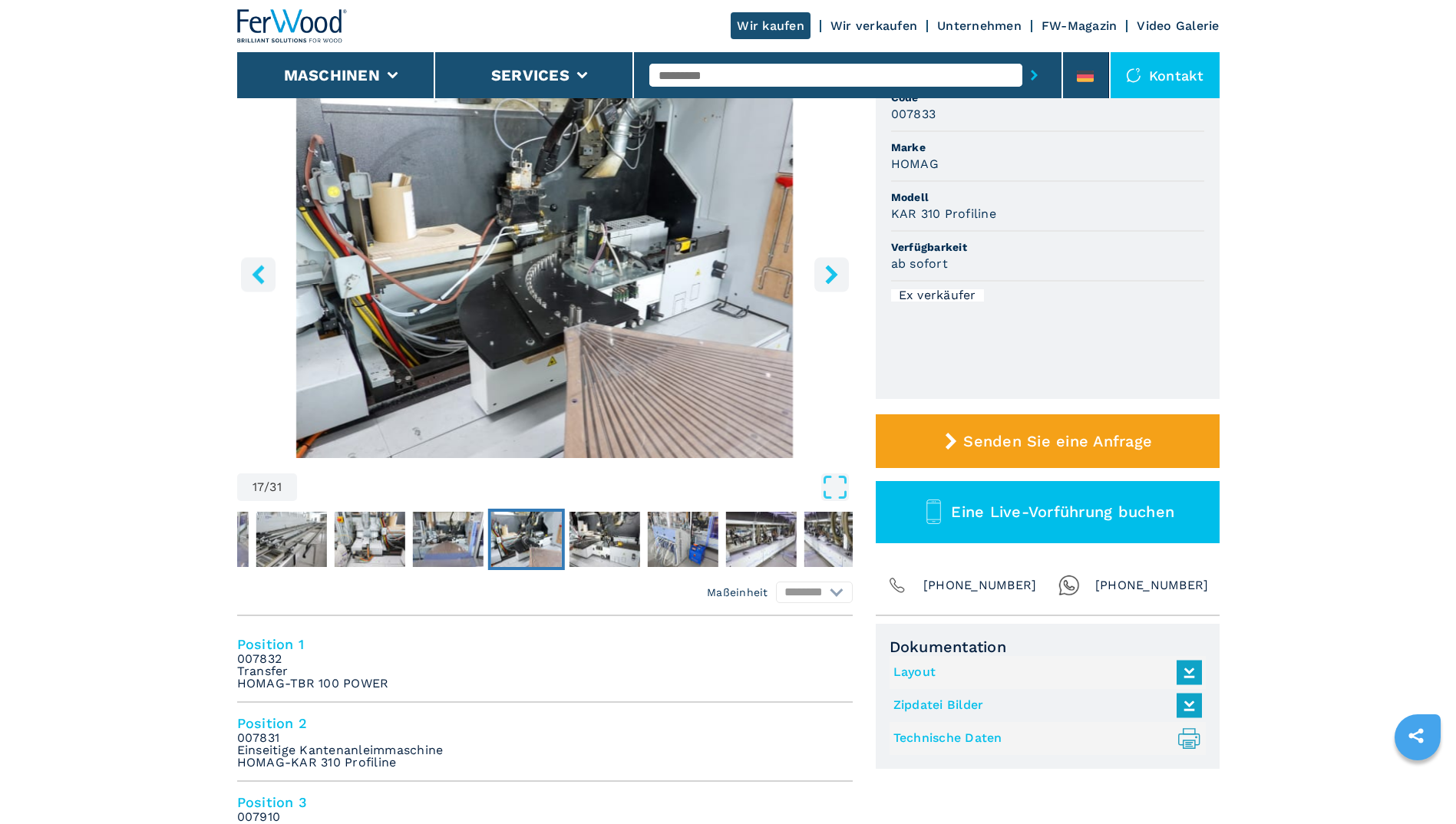
click at [833, 273] on icon "right-button" at bounding box center [831, 274] width 12 height 19
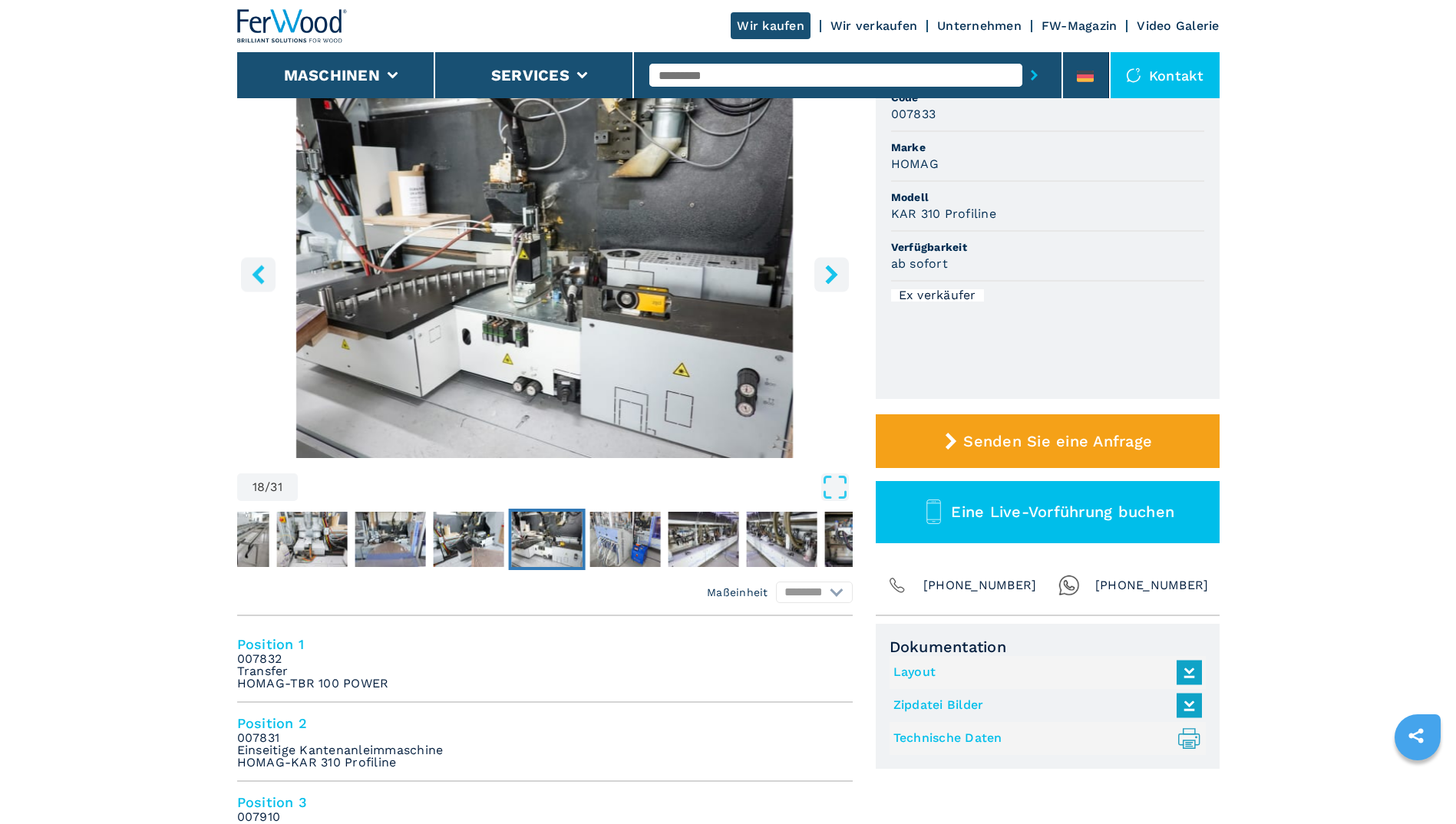
click at [832, 273] on icon "right-button" at bounding box center [831, 274] width 12 height 19
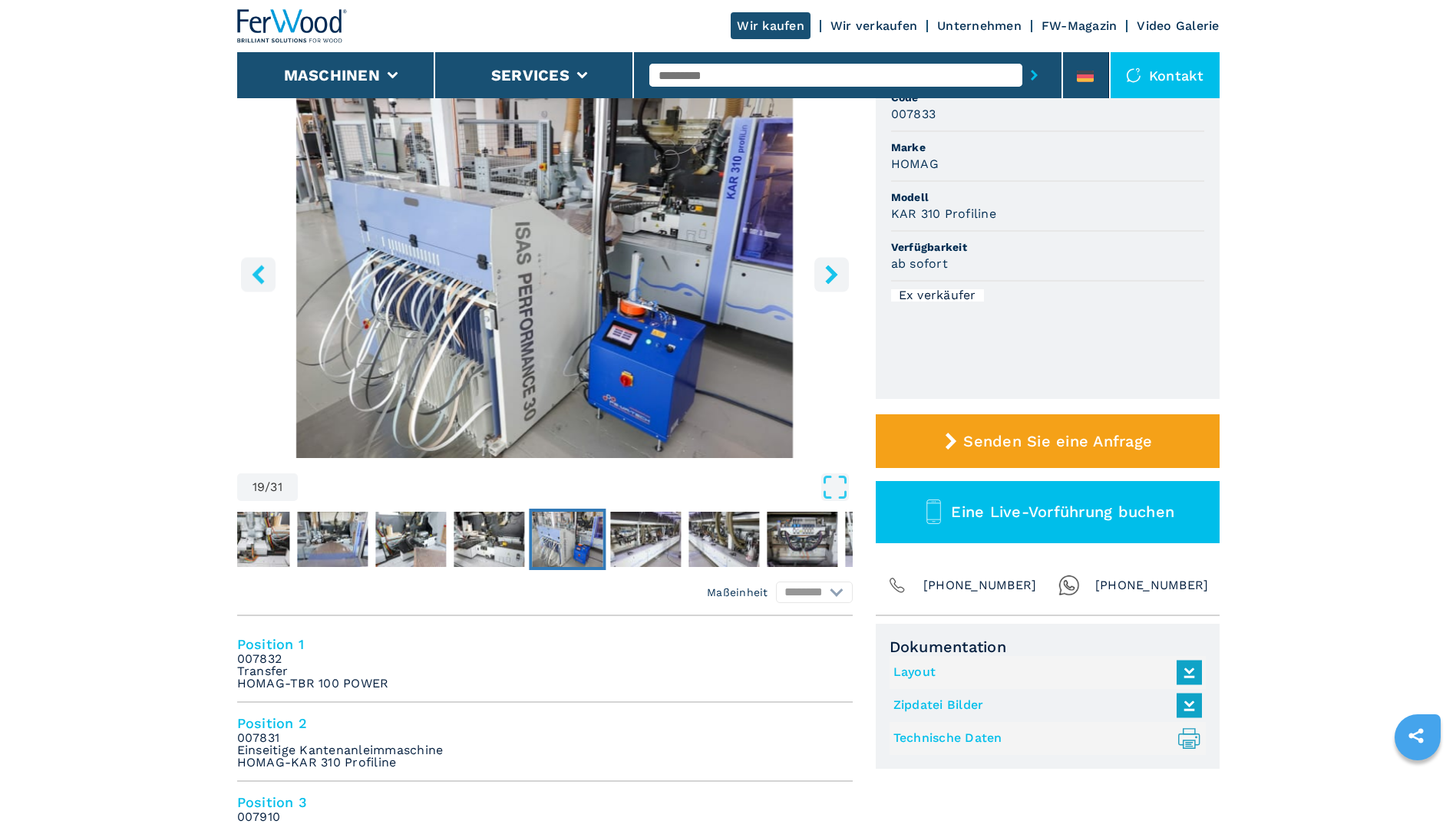
click at [831, 273] on icon "right-button" at bounding box center [831, 274] width 12 height 19
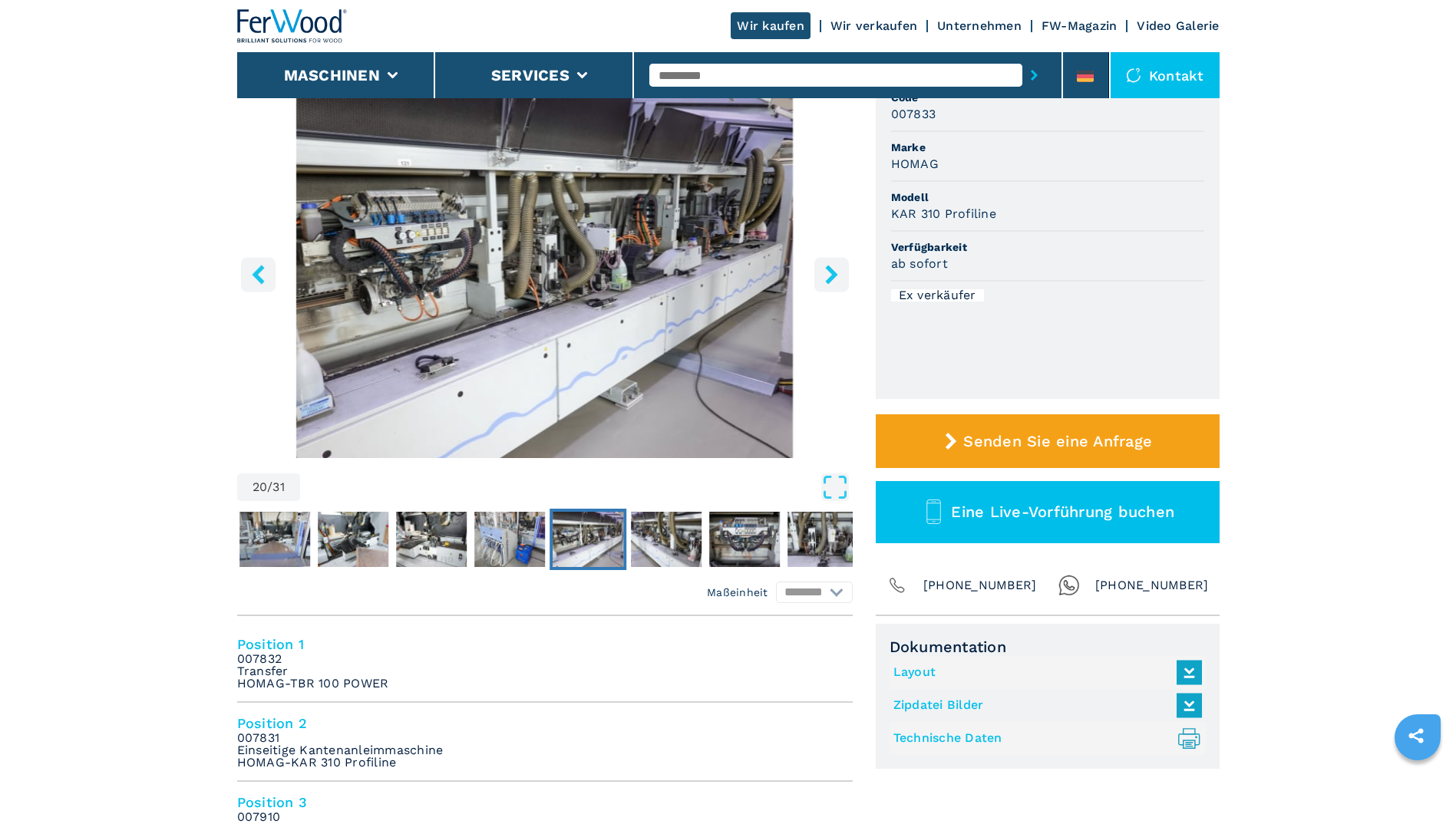
click at [831, 273] on icon "right-button" at bounding box center [831, 274] width 12 height 19
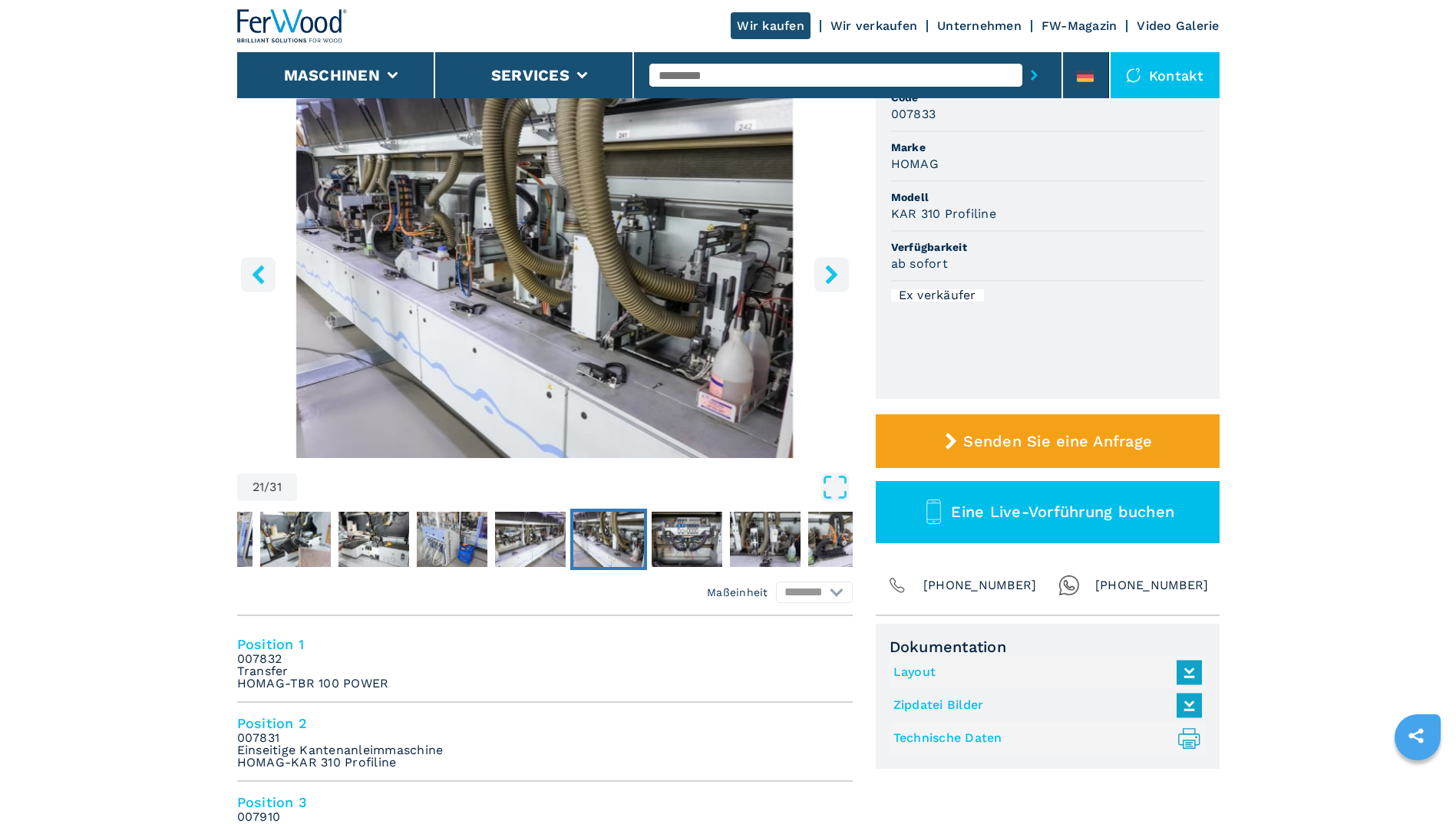
click at [831, 273] on icon "right-button" at bounding box center [831, 274] width 12 height 19
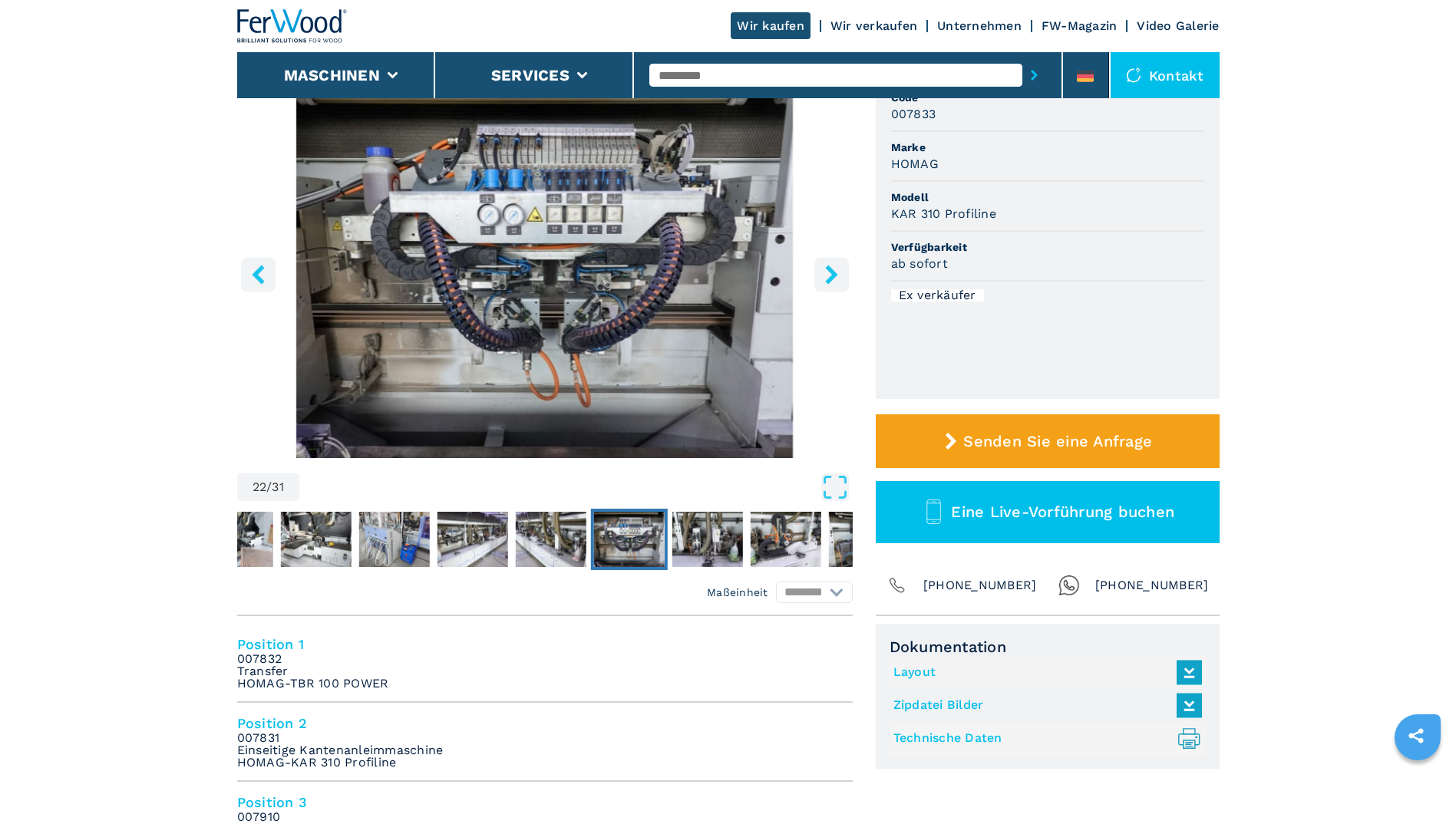
click at [831, 273] on icon "right-button" at bounding box center [831, 274] width 12 height 19
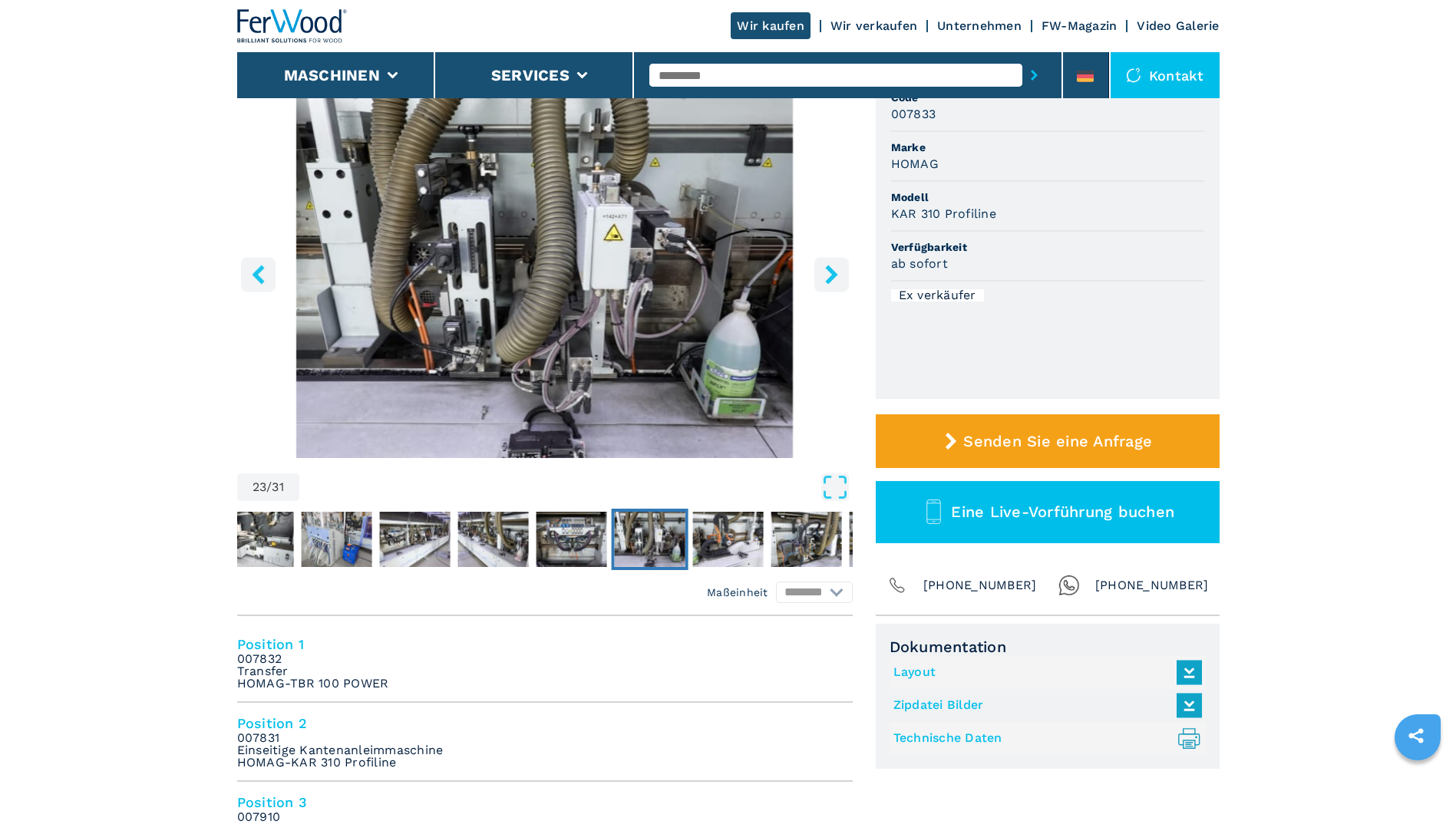
click at [831, 273] on icon "right-button" at bounding box center [831, 274] width 12 height 19
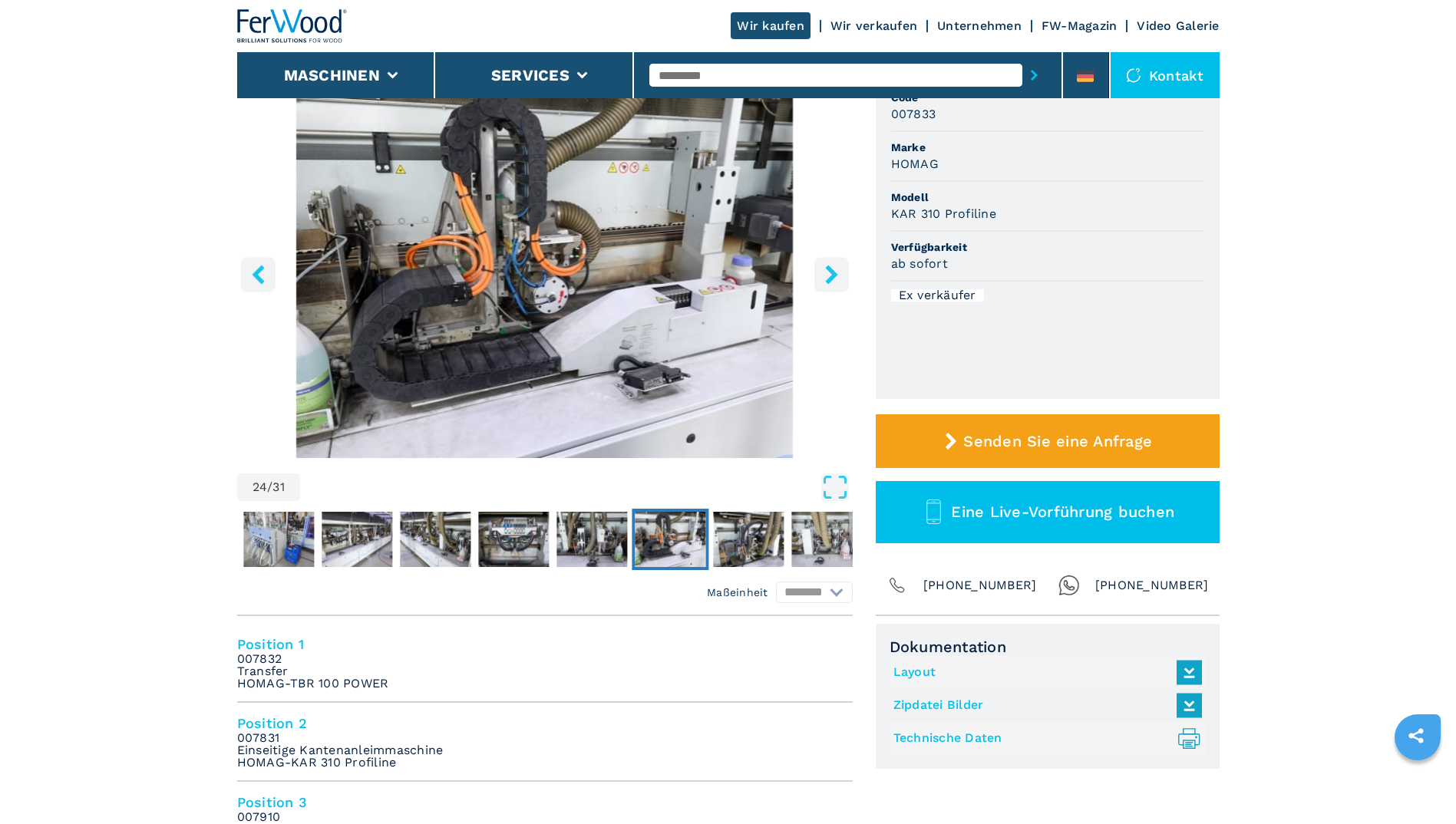
click at [831, 273] on icon "right-button" at bounding box center [831, 274] width 12 height 19
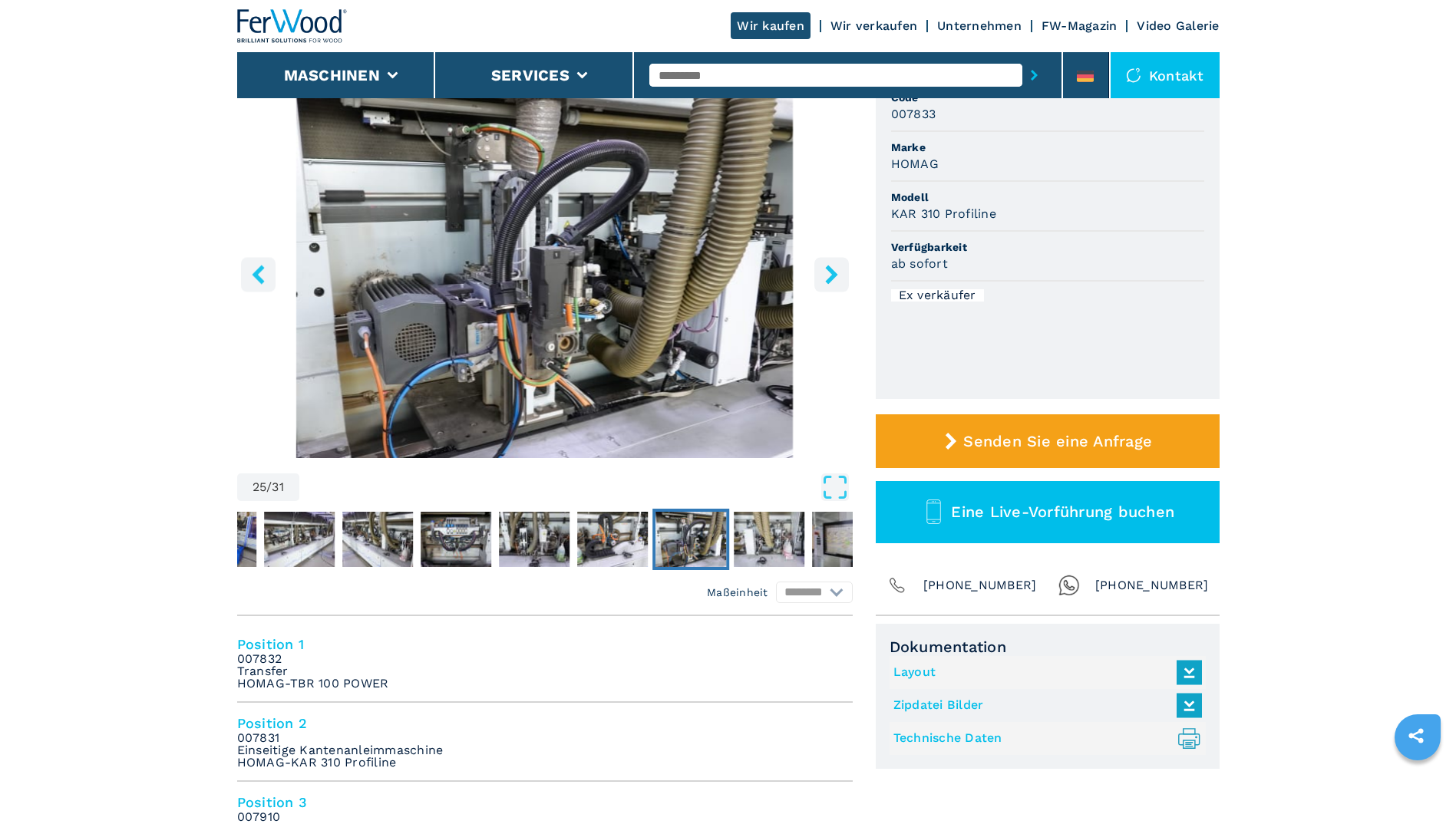
click at [831, 273] on icon "right-button" at bounding box center [831, 274] width 12 height 19
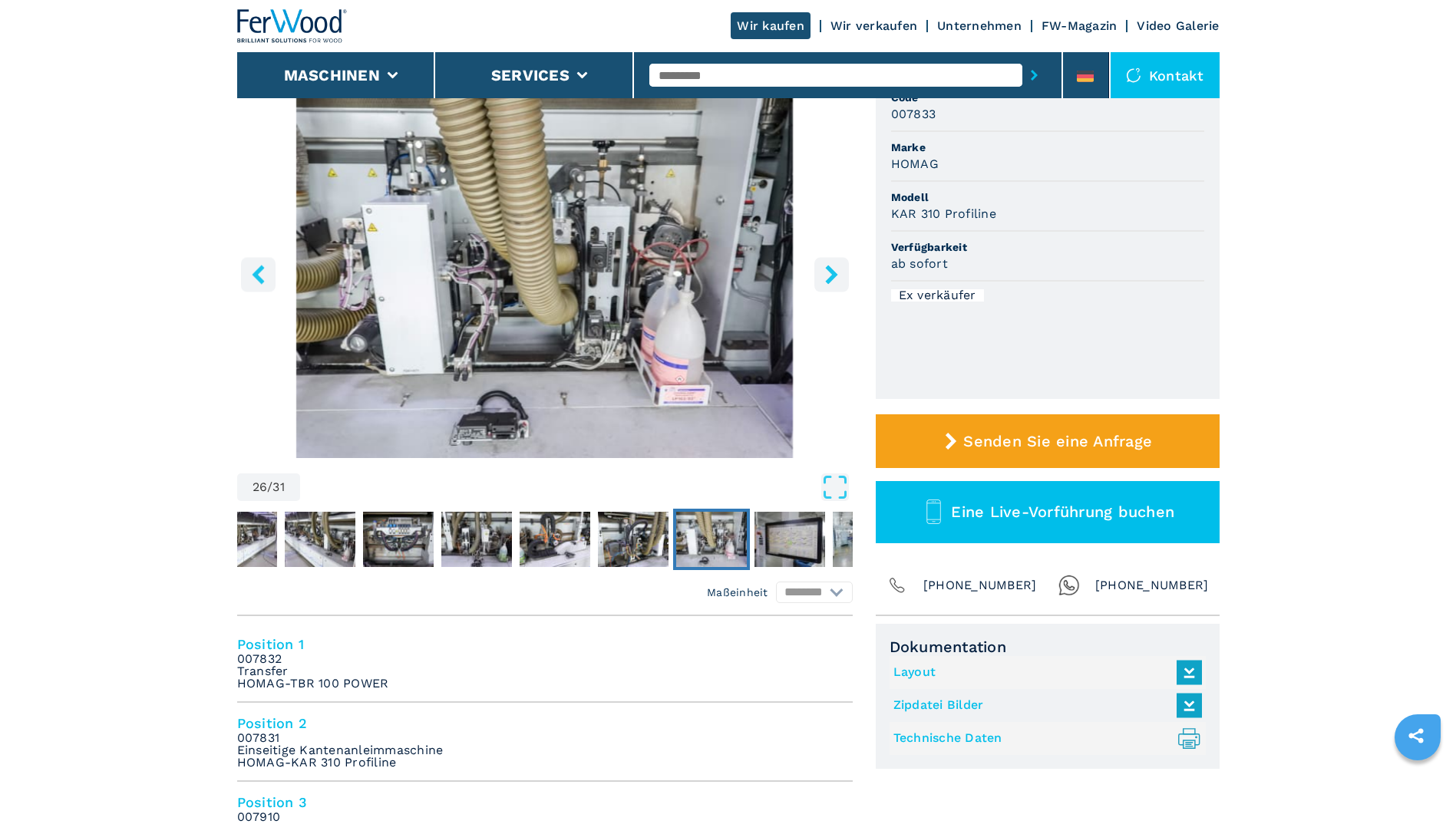
click at [831, 273] on icon "right-button" at bounding box center [831, 274] width 12 height 19
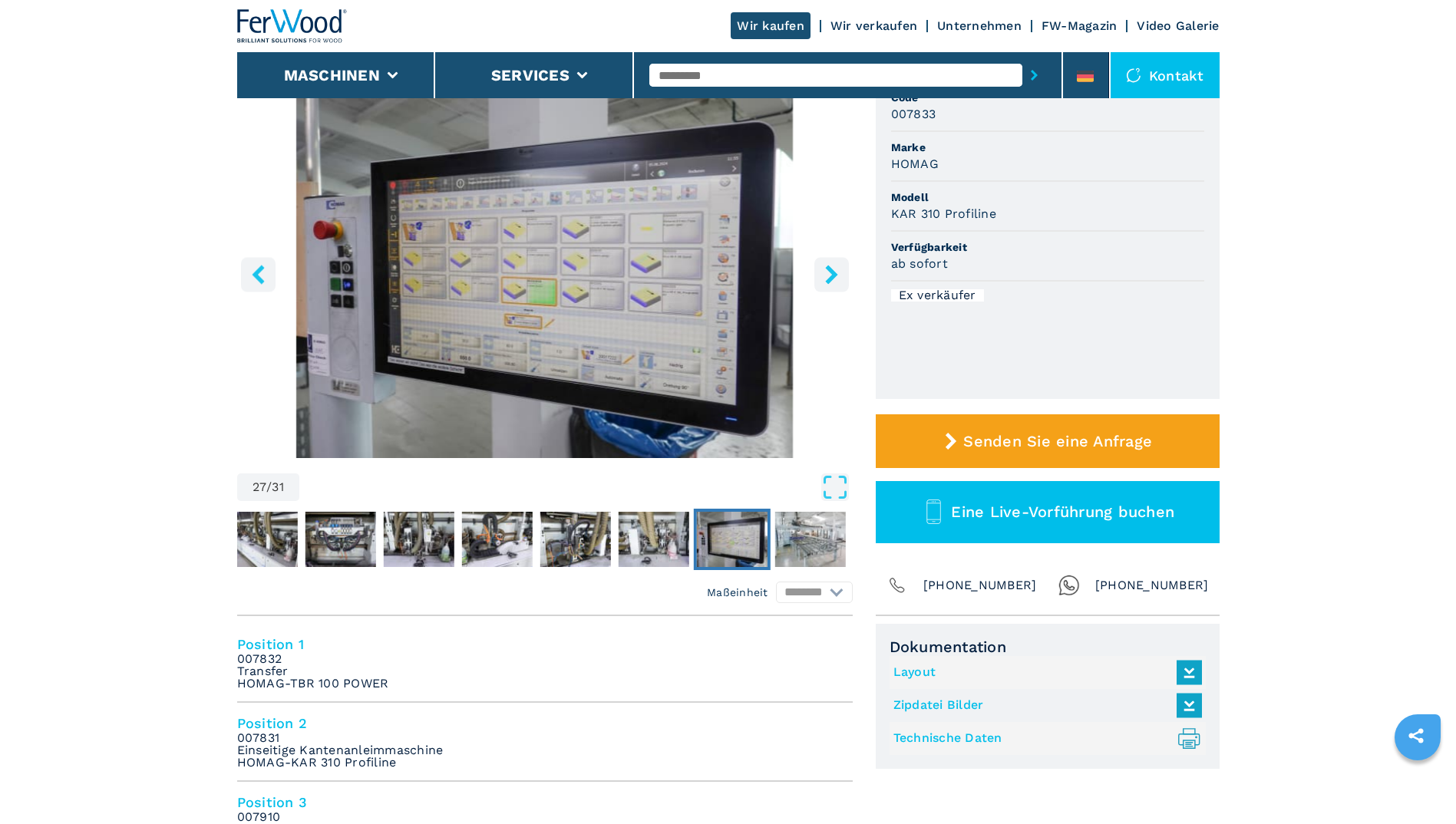
click at [831, 273] on icon "right-button" at bounding box center [831, 274] width 12 height 19
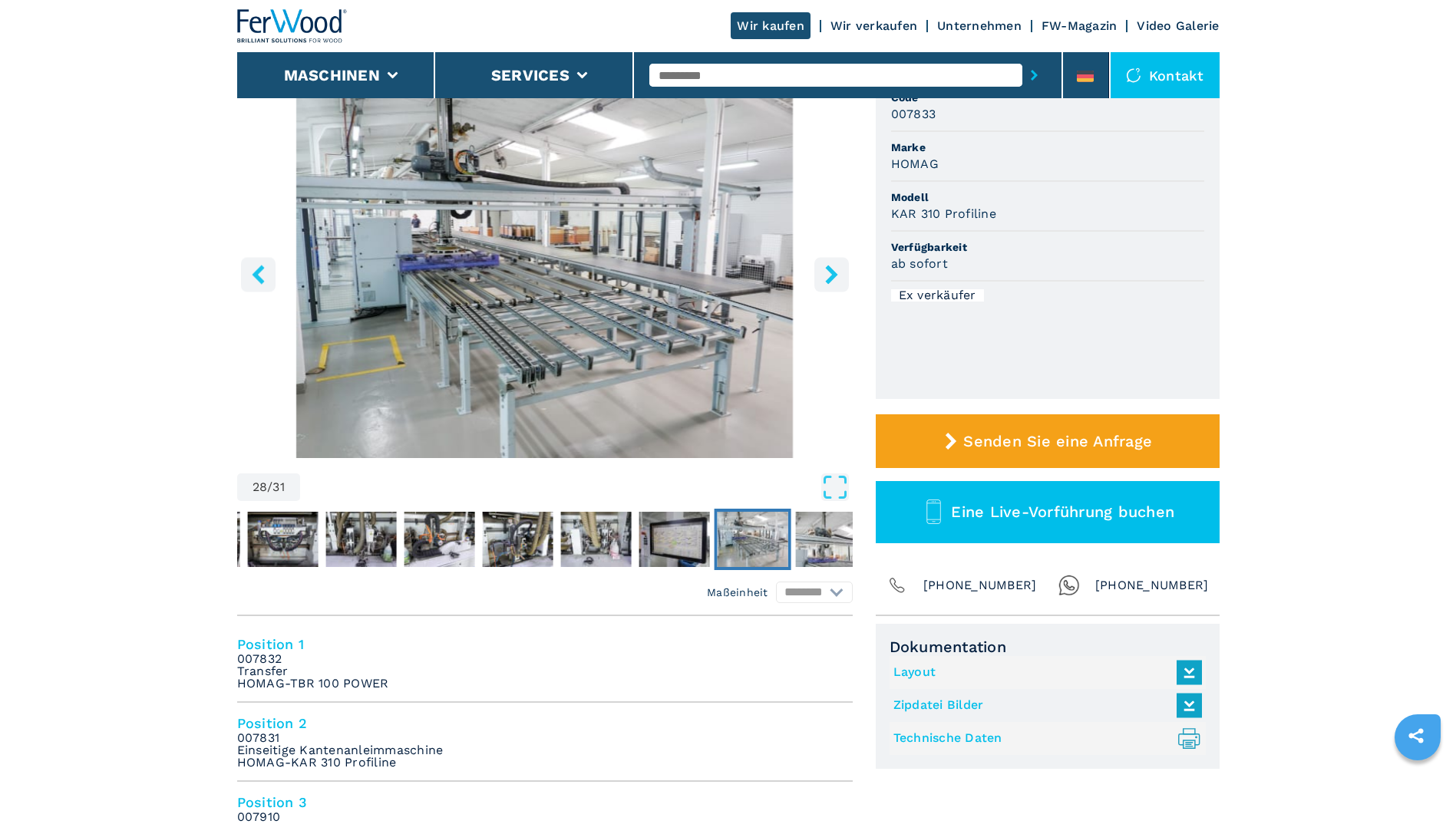
click at [829, 273] on icon "right-button" at bounding box center [831, 274] width 19 height 19
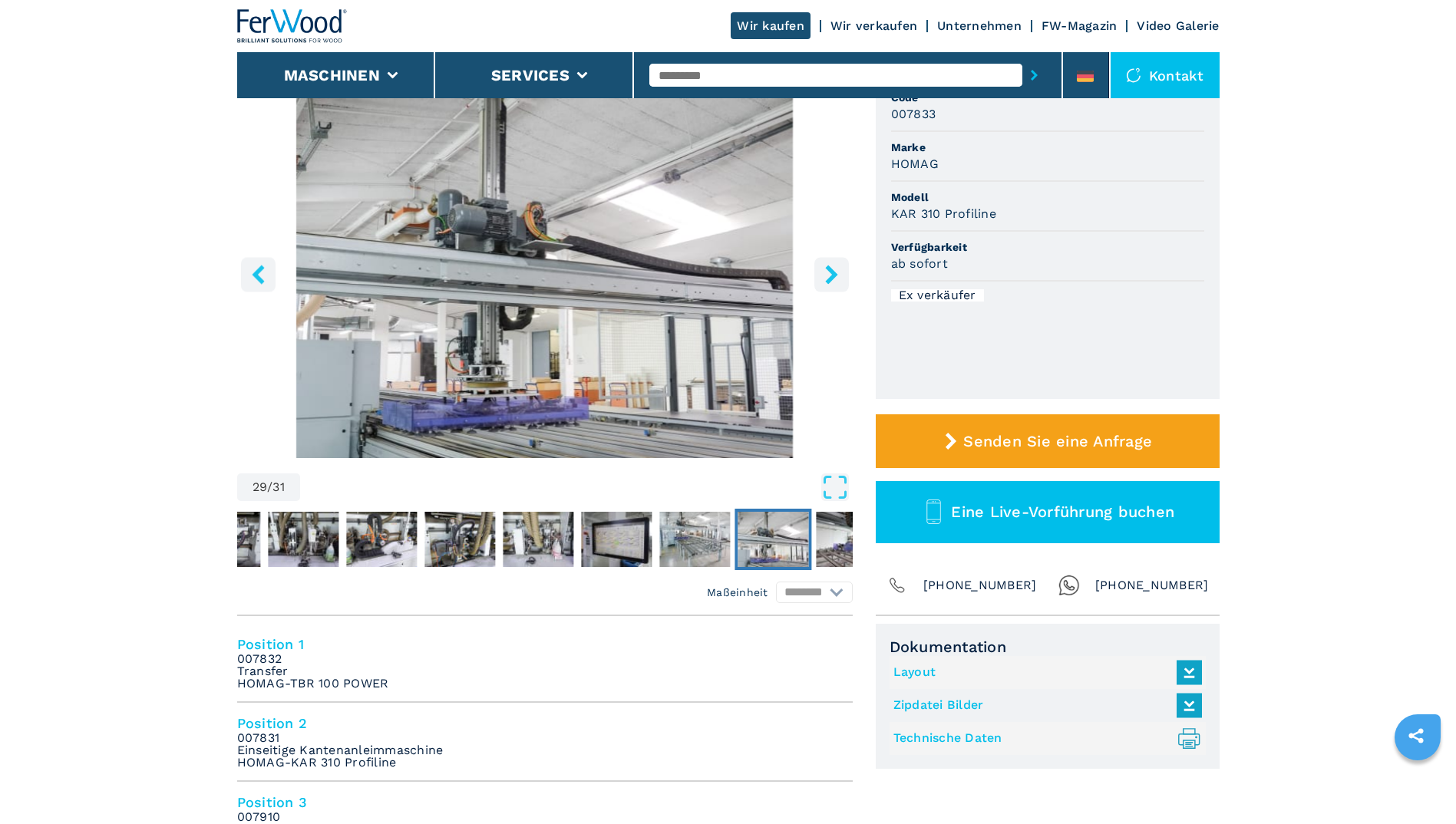
click at [823, 272] on icon "right-button" at bounding box center [831, 274] width 19 height 19
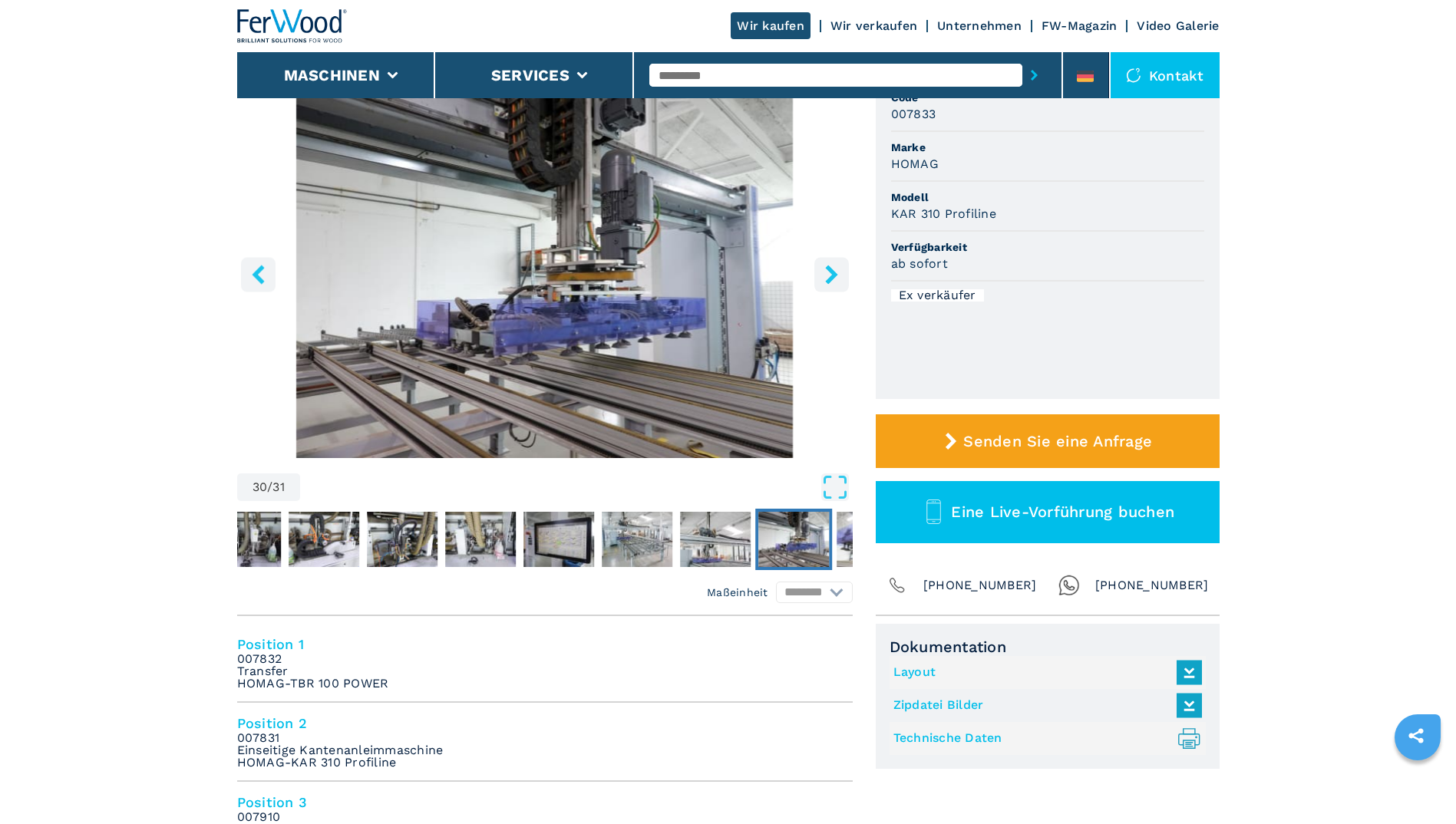
click at [823, 272] on icon "right-button" at bounding box center [831, 274] width 19 height 19
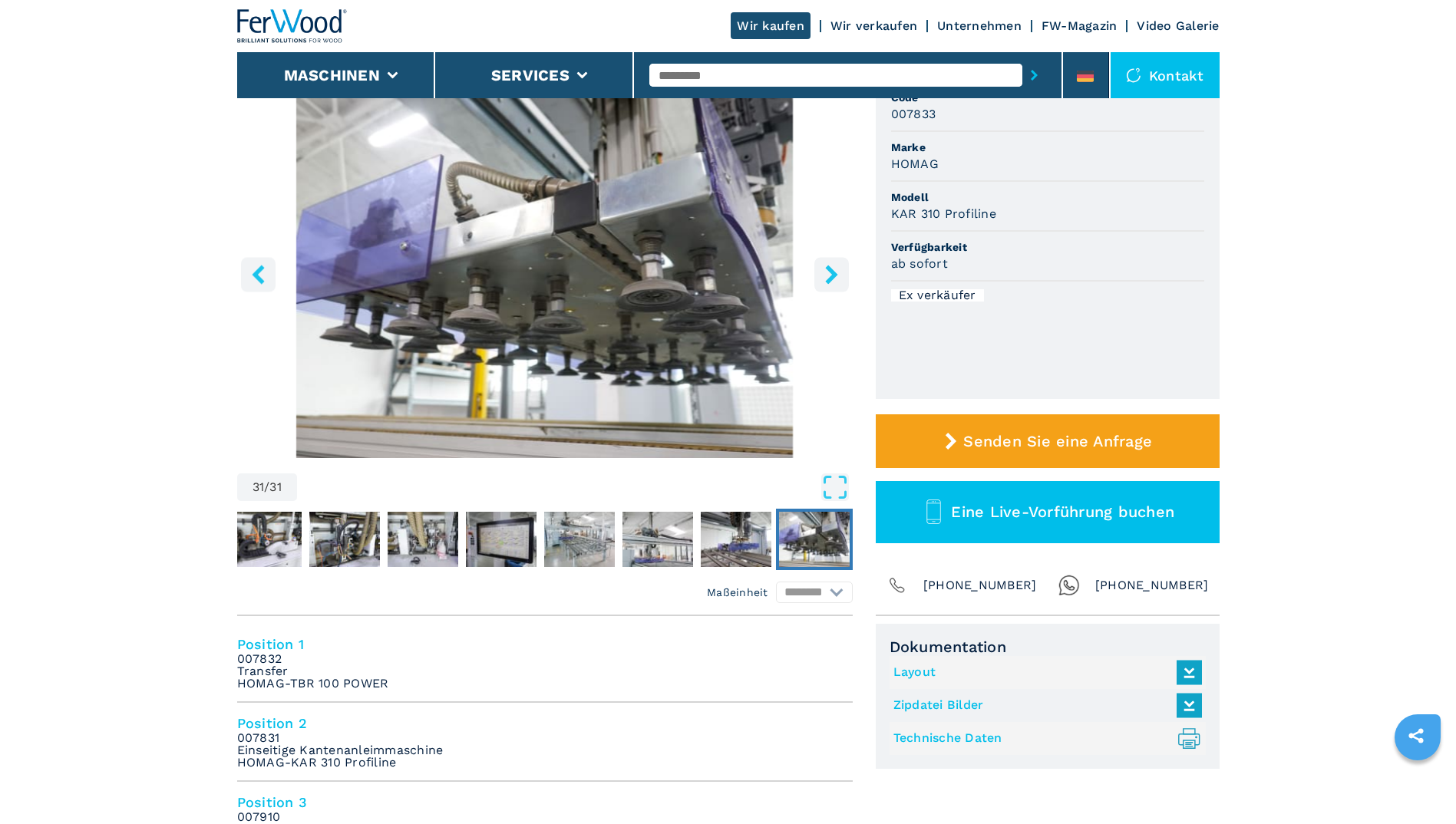
click at [823, 272] on icon "right-button" at bounding box center [831, 274] width 19 height 19
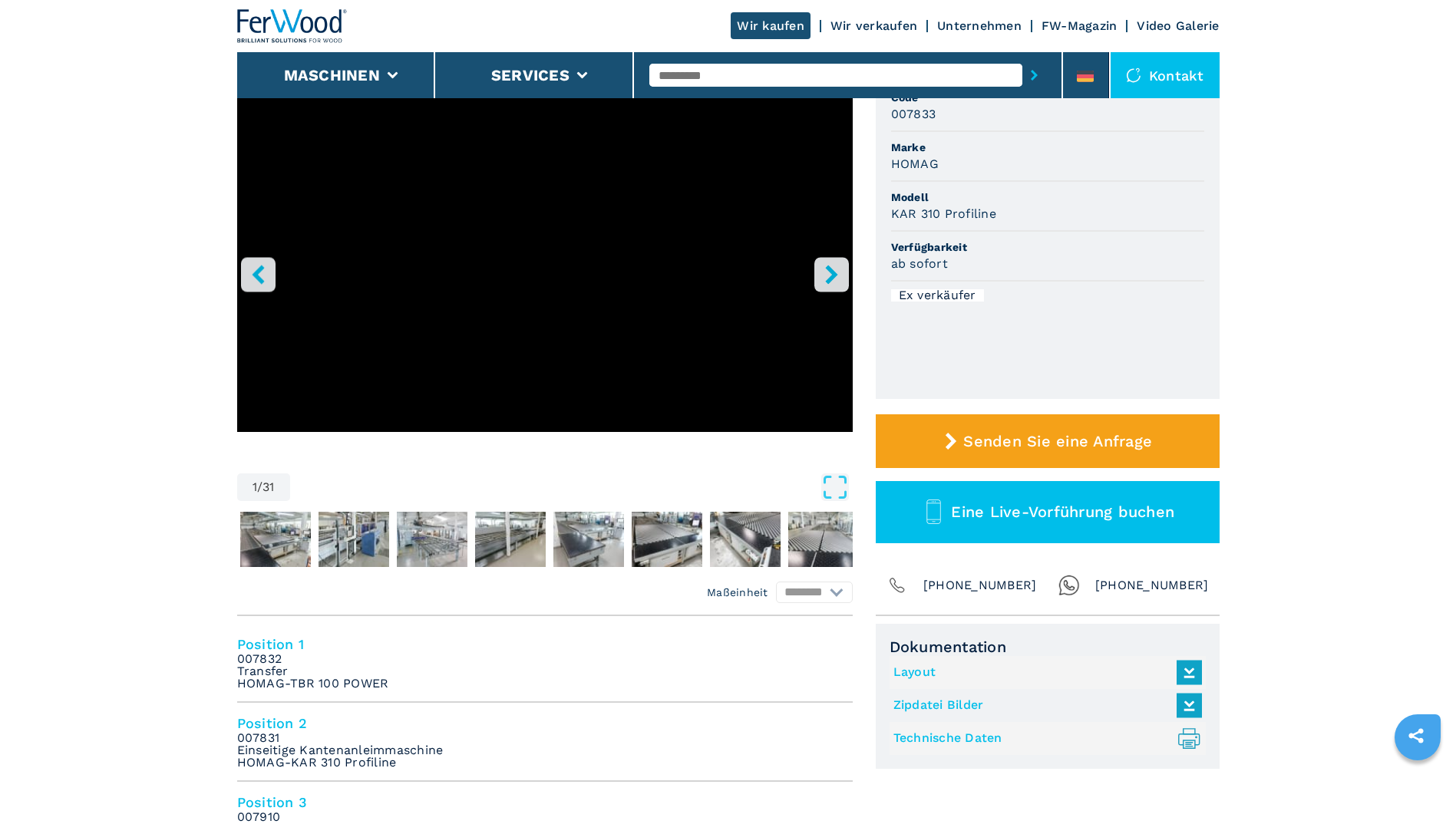
click at [823, 272] on icon "right-button" at bounding box center [831, 274] width 19 height 19
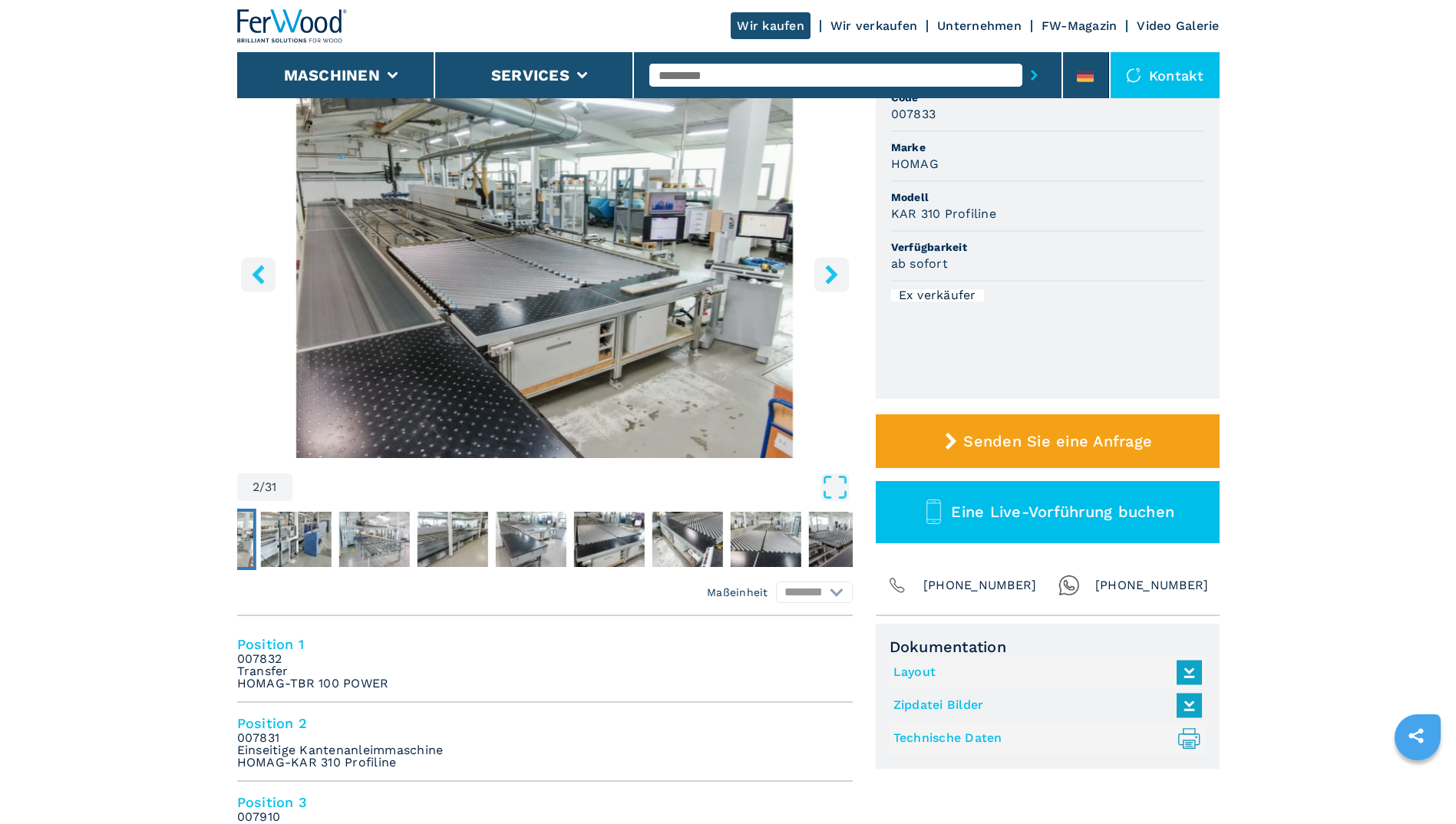
click at [247, 271] on button "left-button" at bounding box center [258, 274] width 35 height 35
